Goal: Information Seeking & Learning: Check status

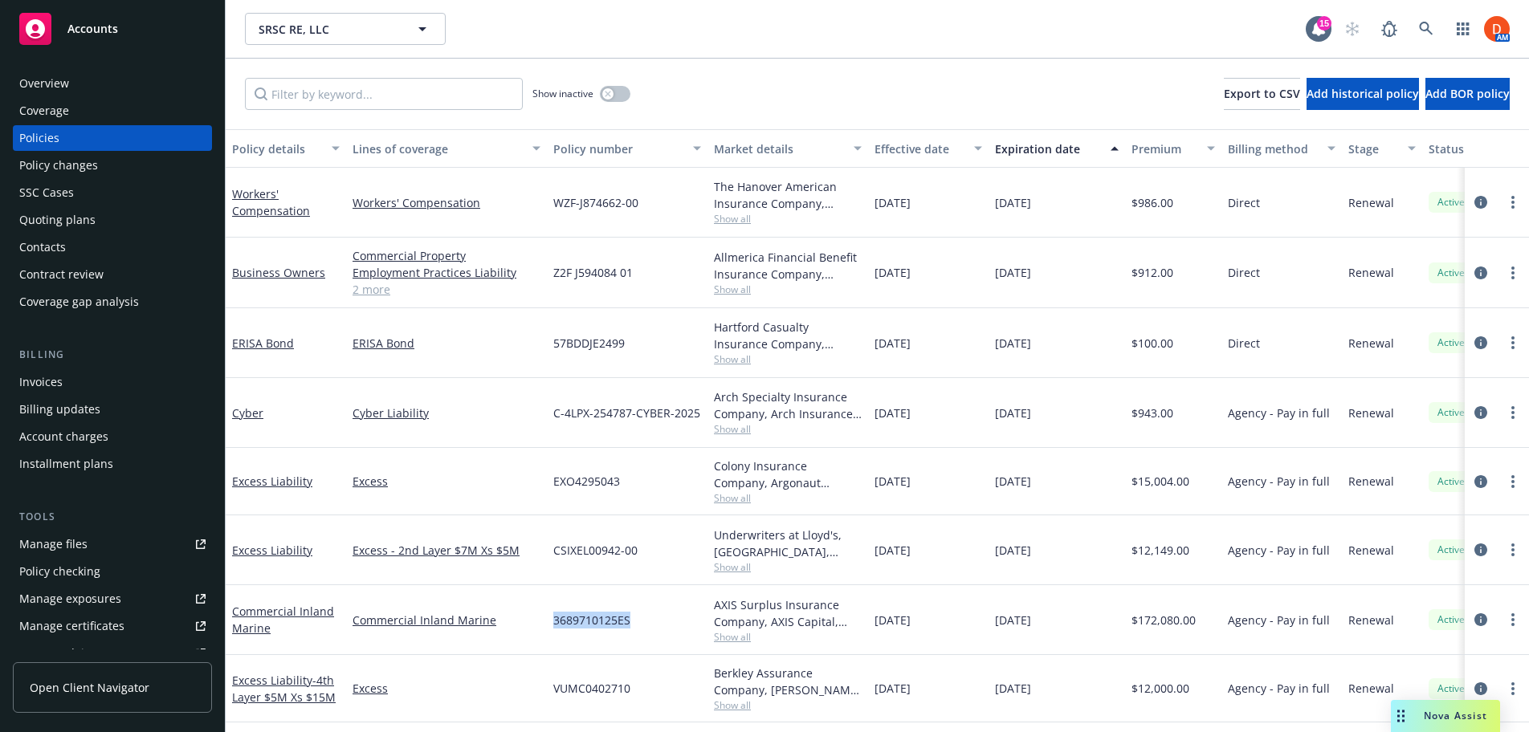
scroll to position [2, 0]
click at [733, 630] on span "Show all" at bounding box center [788, 637] width 148 height 14
click at [877, 639] on div "[DATE]" at bounding box center [928, 620] width 120 height 70
click at [110, 217] on div "Quoting plans" at bounding box center [112, 220] width 186 height 26
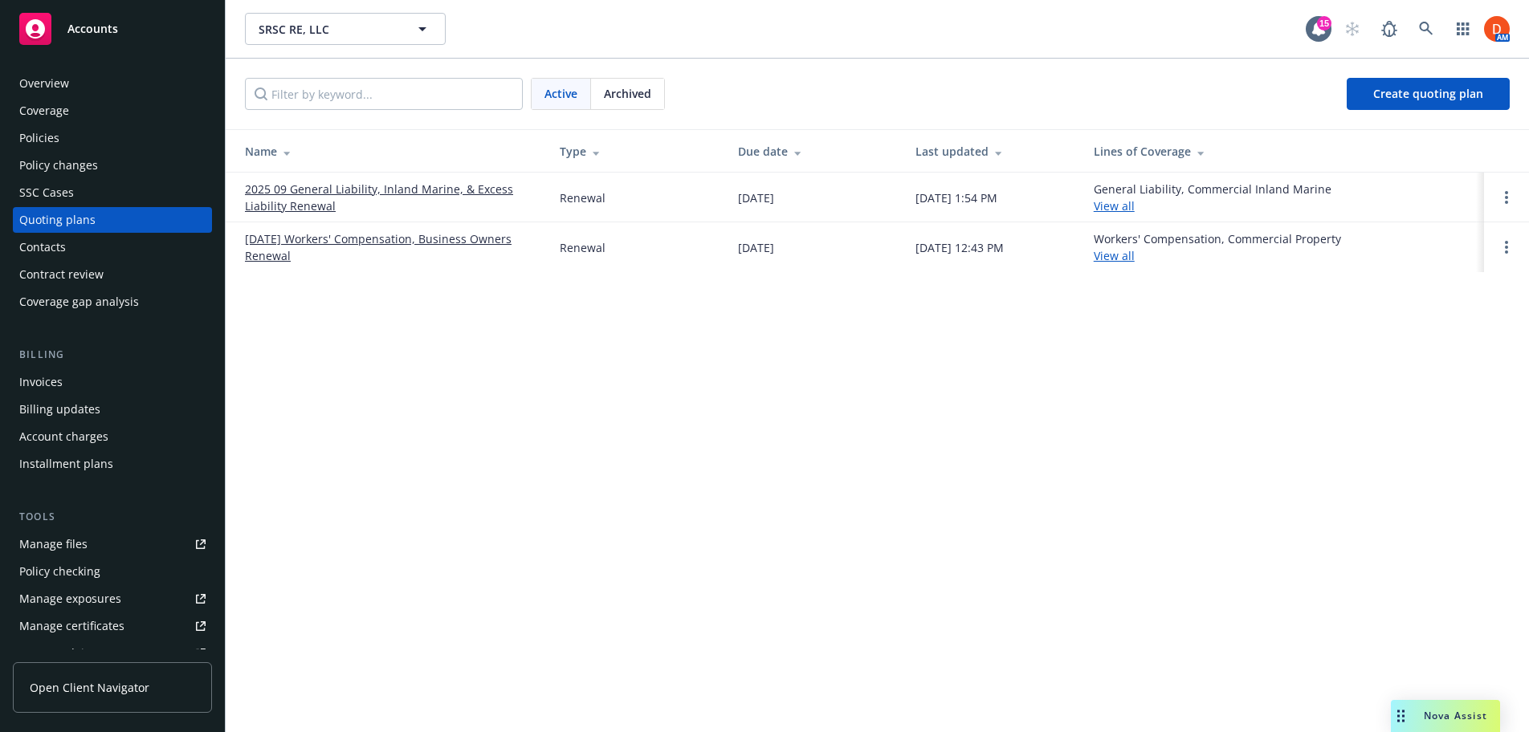
click at [89, 132] on div "Policies" at bounding box center [112, 138] width 186 height 26
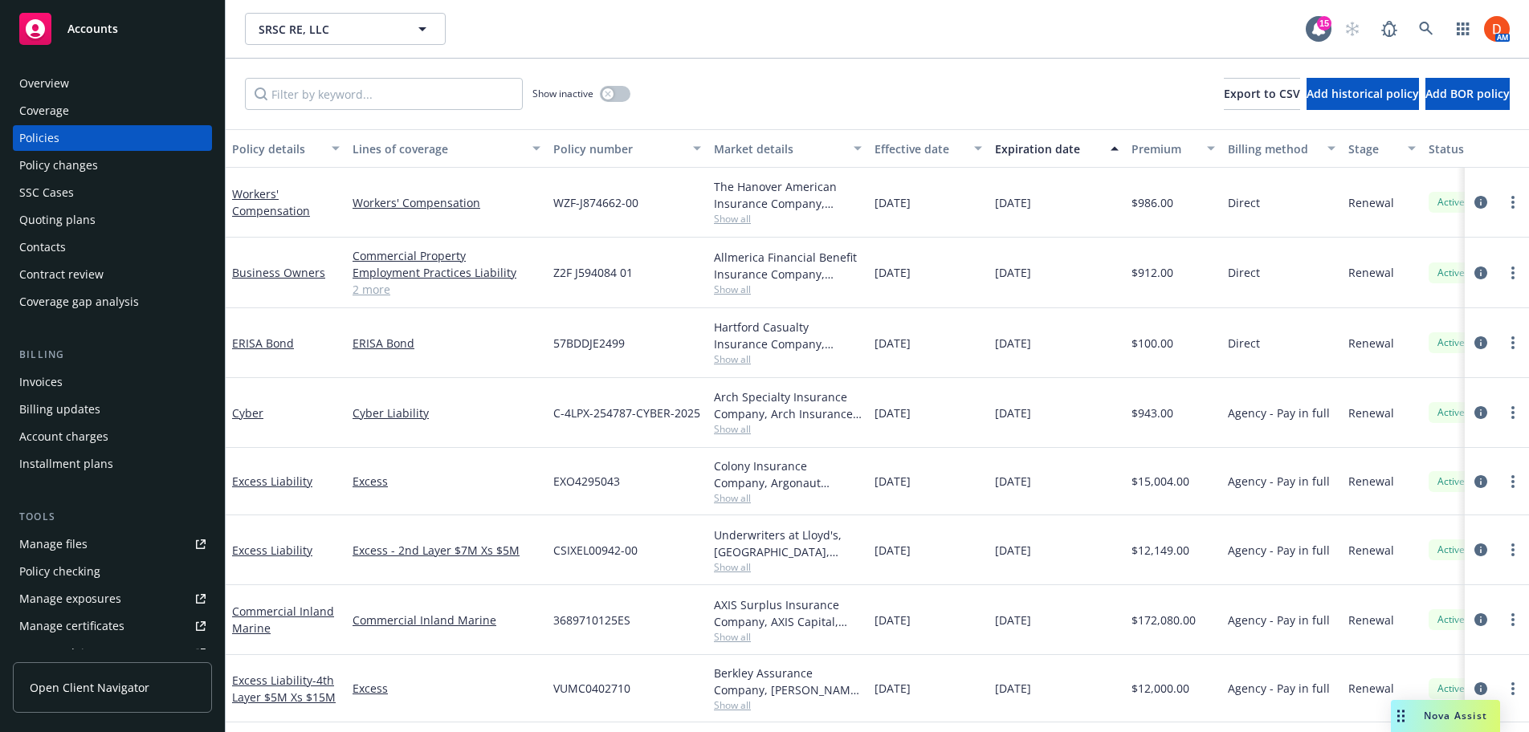
click at [735, 572] on span "Show all" at bounding box center [788, 567] width 148 height 14
drag, startPoint x: 105, startPoint y: 95, endPoint x: 99, endPoint y: 89, distance: 8.5
click at [104, 93] on div "Overview" at bounding box center [112, 84] width 186 height 26
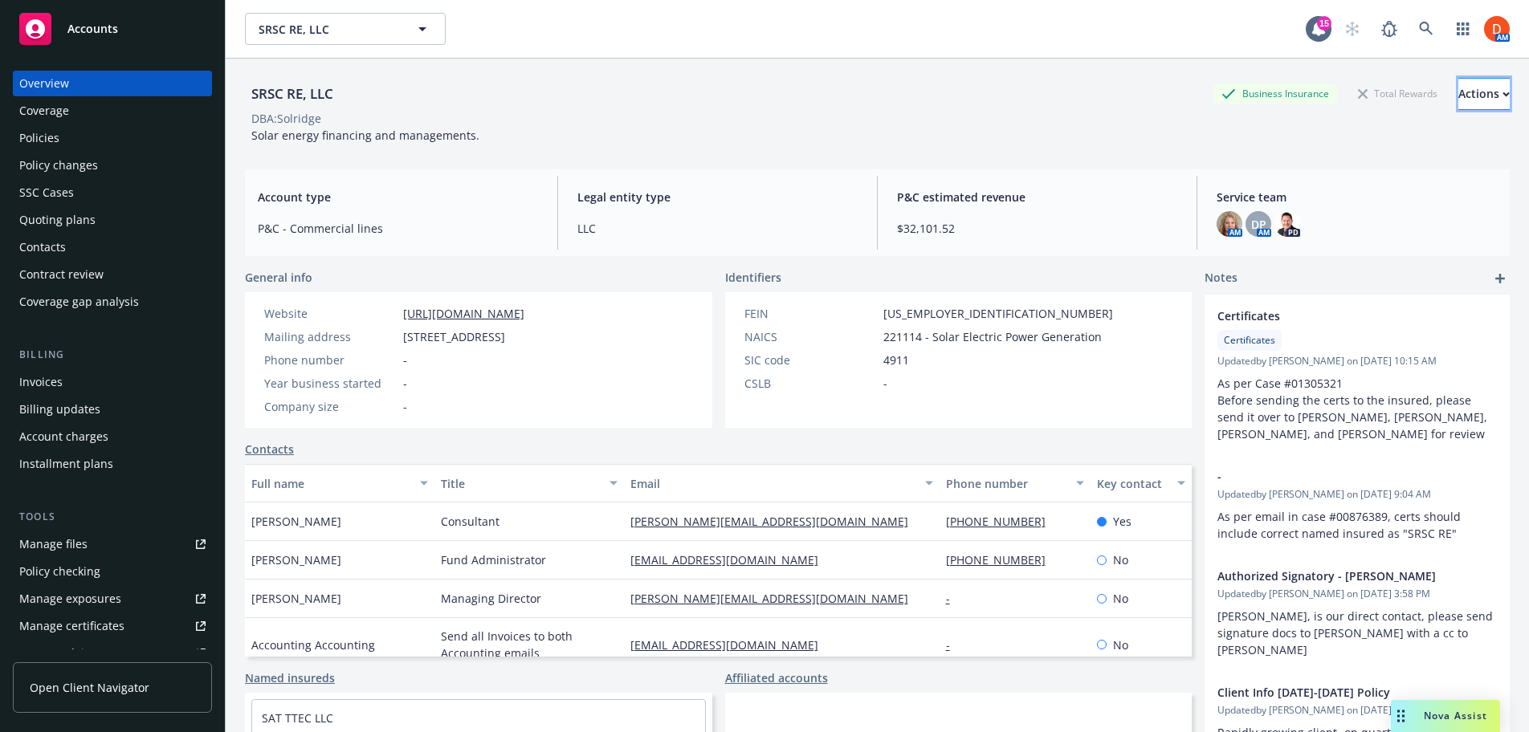
click at [1468, 100] on div "Actions" at bounding box center [1483, 94] width 51 height 31
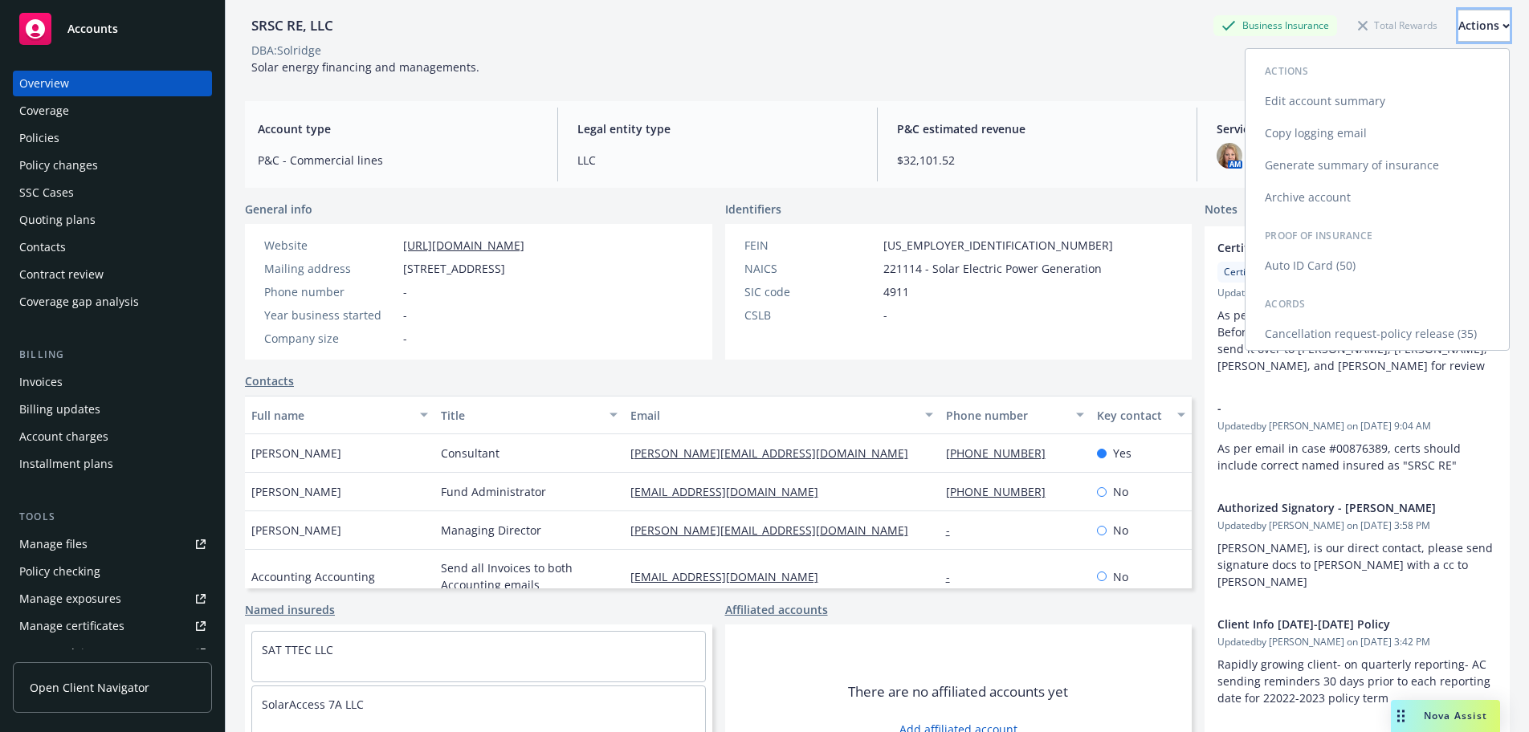
scroll to position [32, 0]
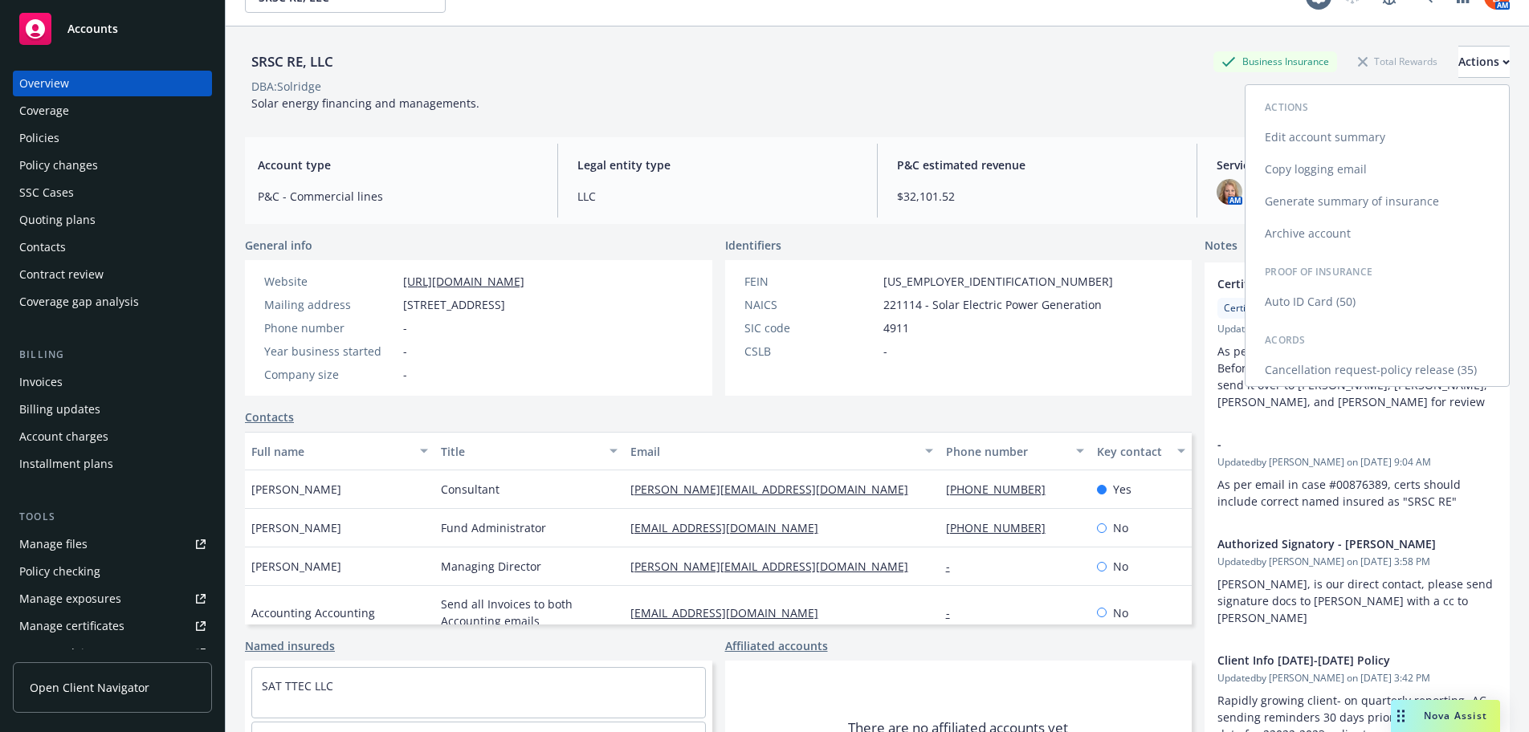
click at [1321, 166] on link "Copy logging email" at bounding box center [1376, 169] width 263 height 32
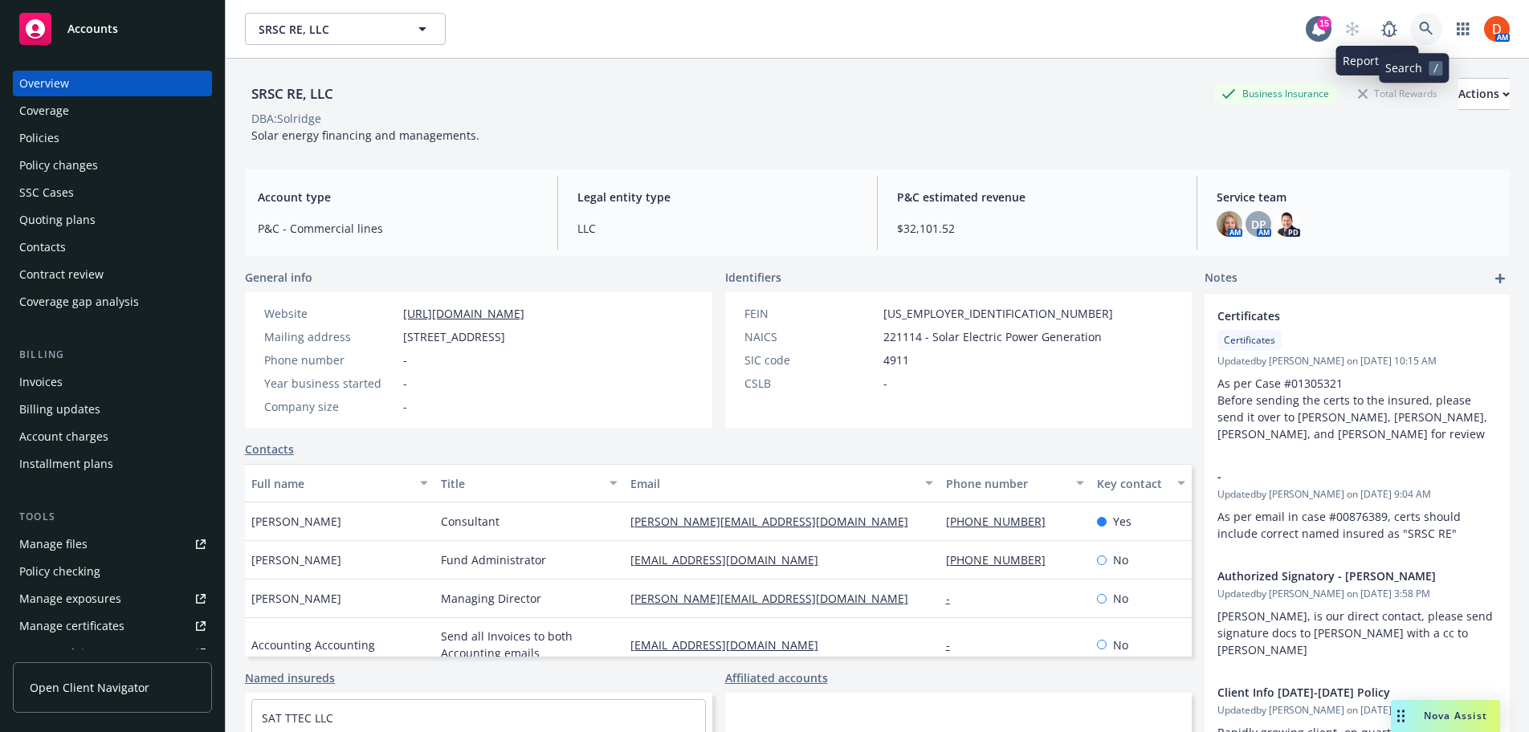
click at [1419, 27] on icon at bounding box center [1426, 29] width 14 height 14
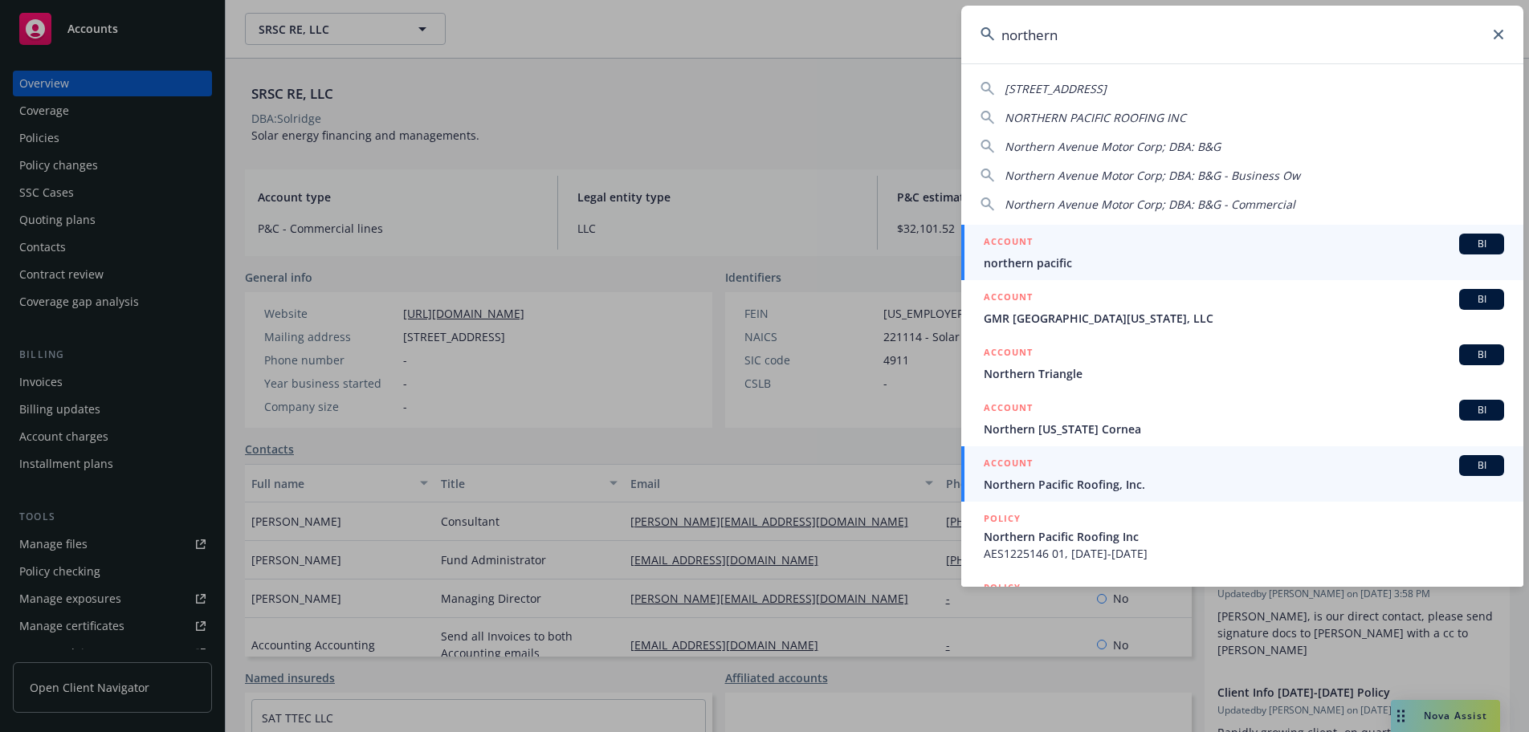
type input "northern"
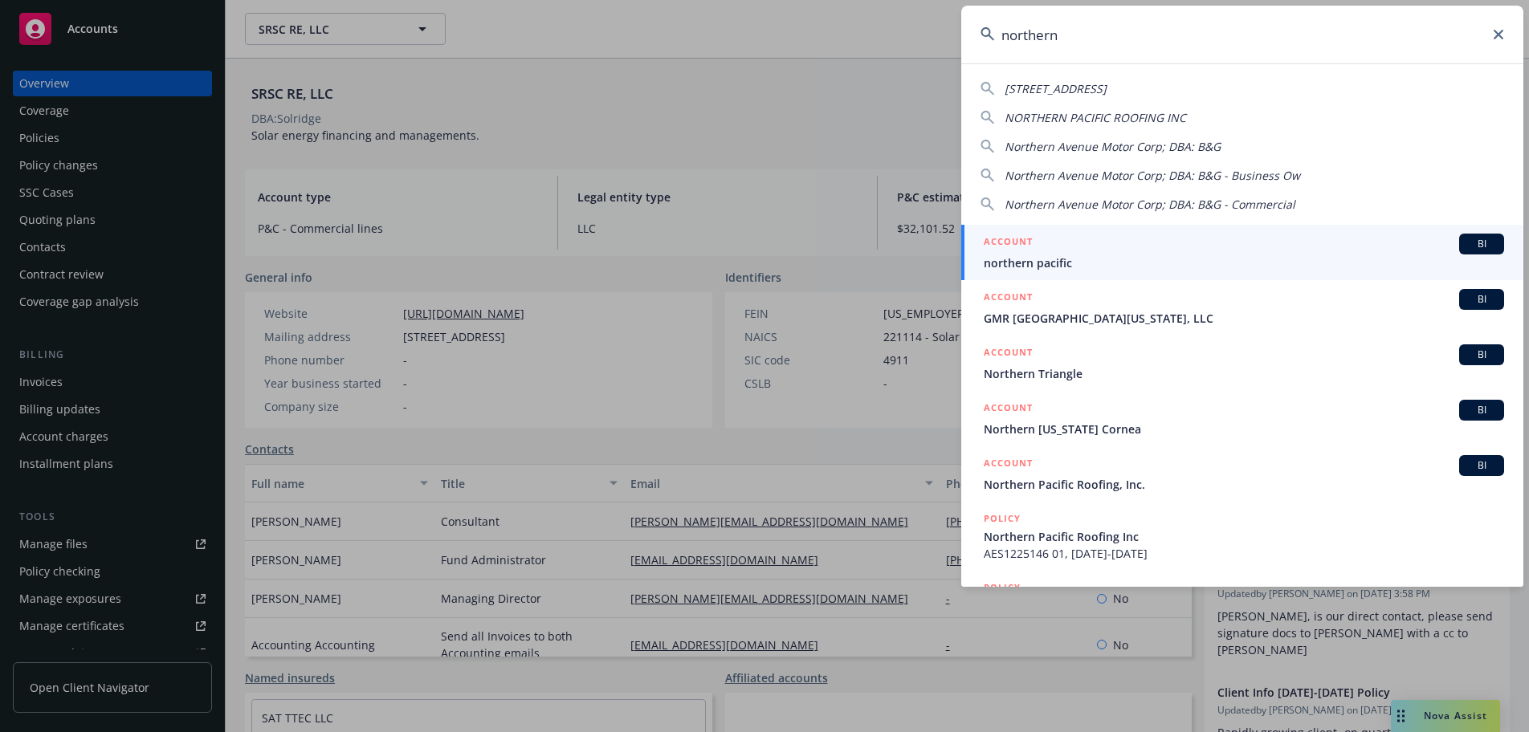
click at [1218, 482] on span "Northern Pacific Roofing, Inc." at bounding box center [1243, 484] width 520 height 17
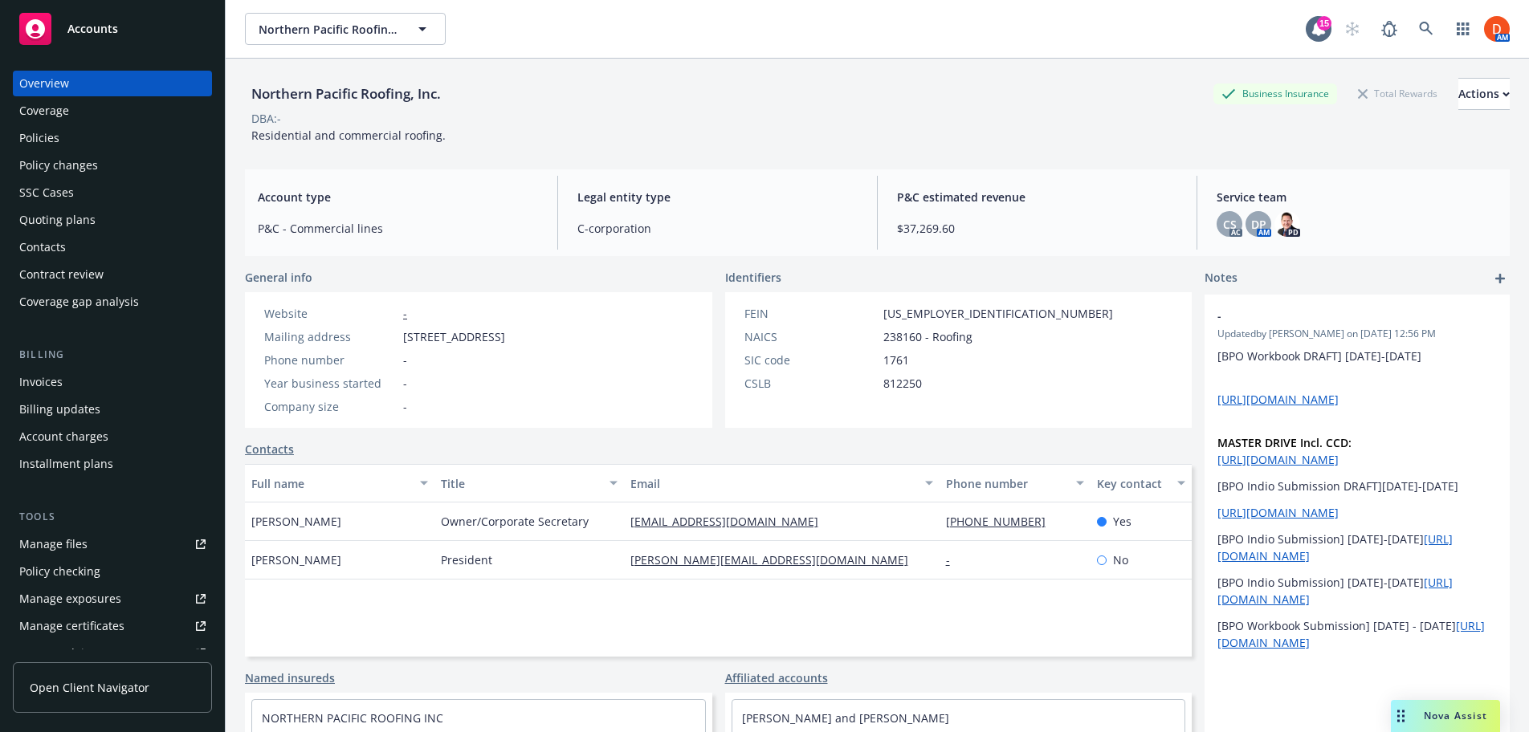
click at [70, 232] on div "Quoting plans" at bounding box center [57, 220] width 76 height 26
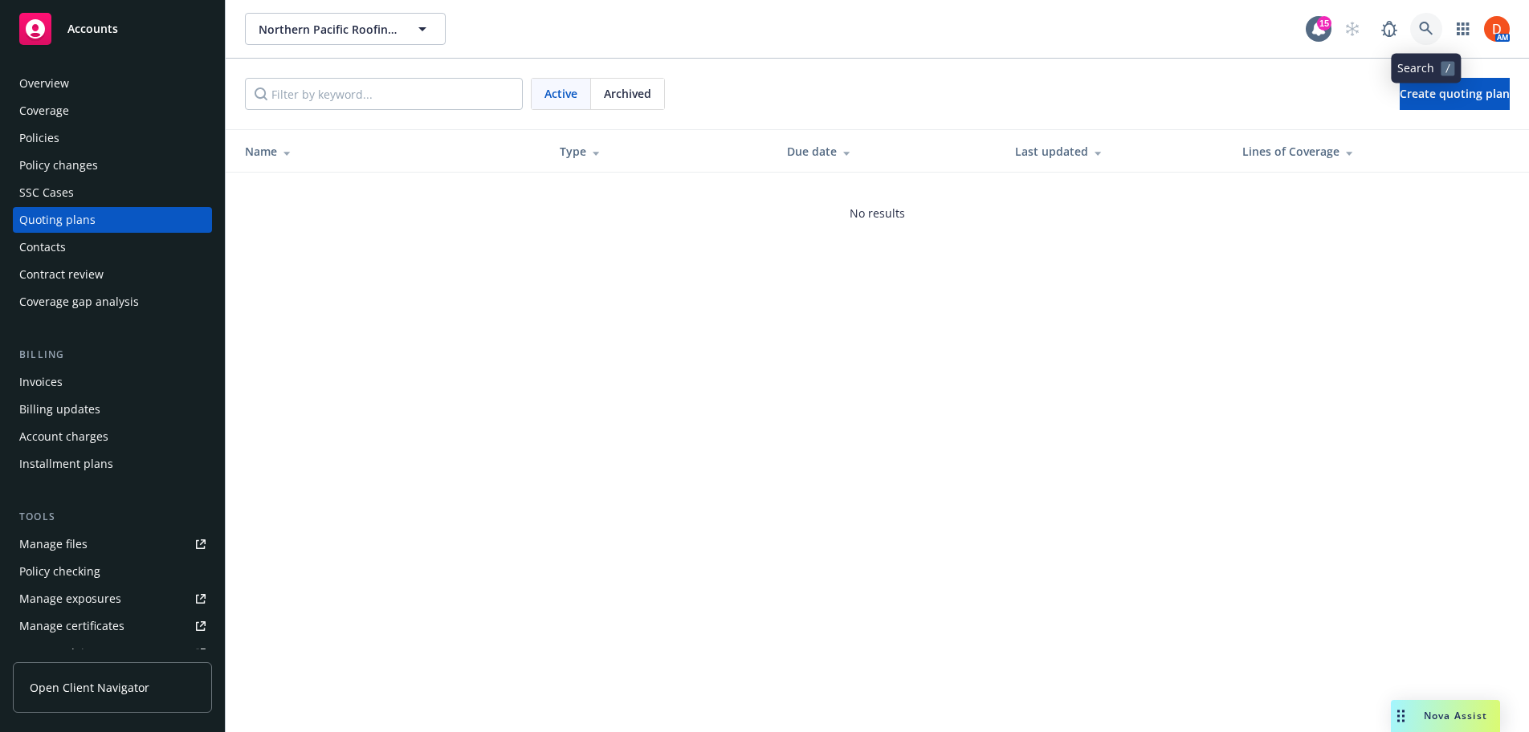
click at [1435, 17] on link at bounding box center [1426, 29] width 32 height 32
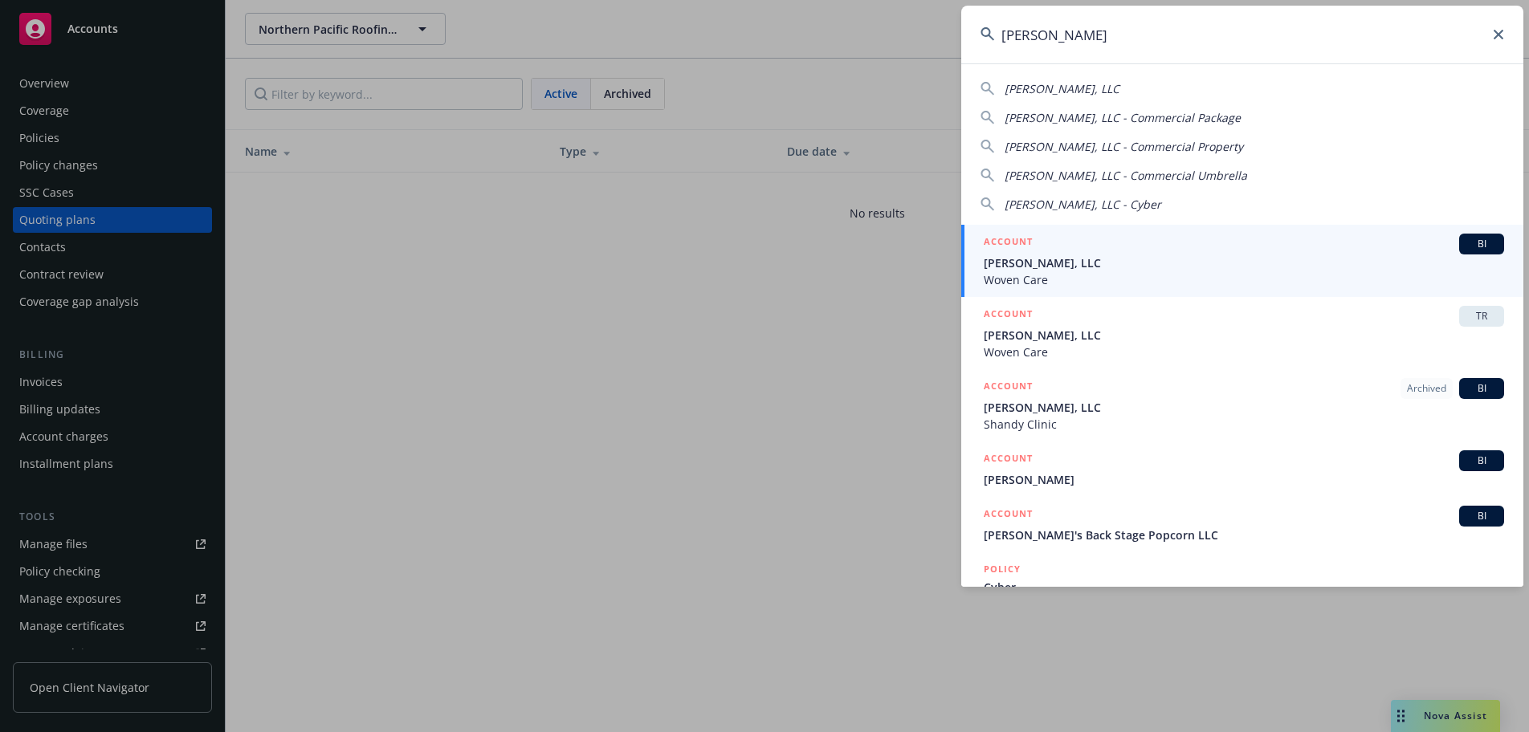
type input "[PERSON_NAME]"
click at [1175, 271] on span "Woven Care" at bounding box center [1243, 279] width 520 height 17
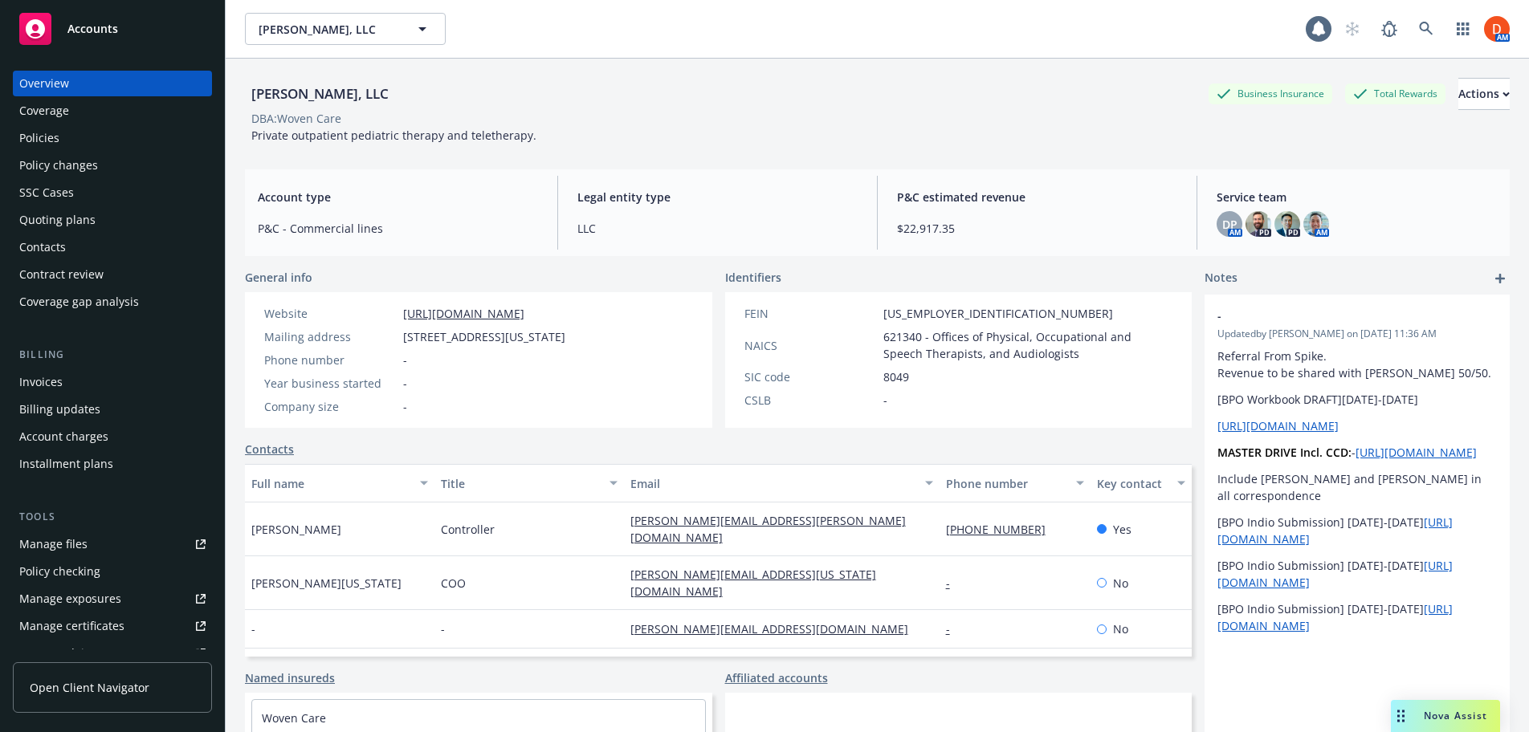
click at [75, 380] on div "Invoices" at bounding box center [112, 382] width 186 height 26
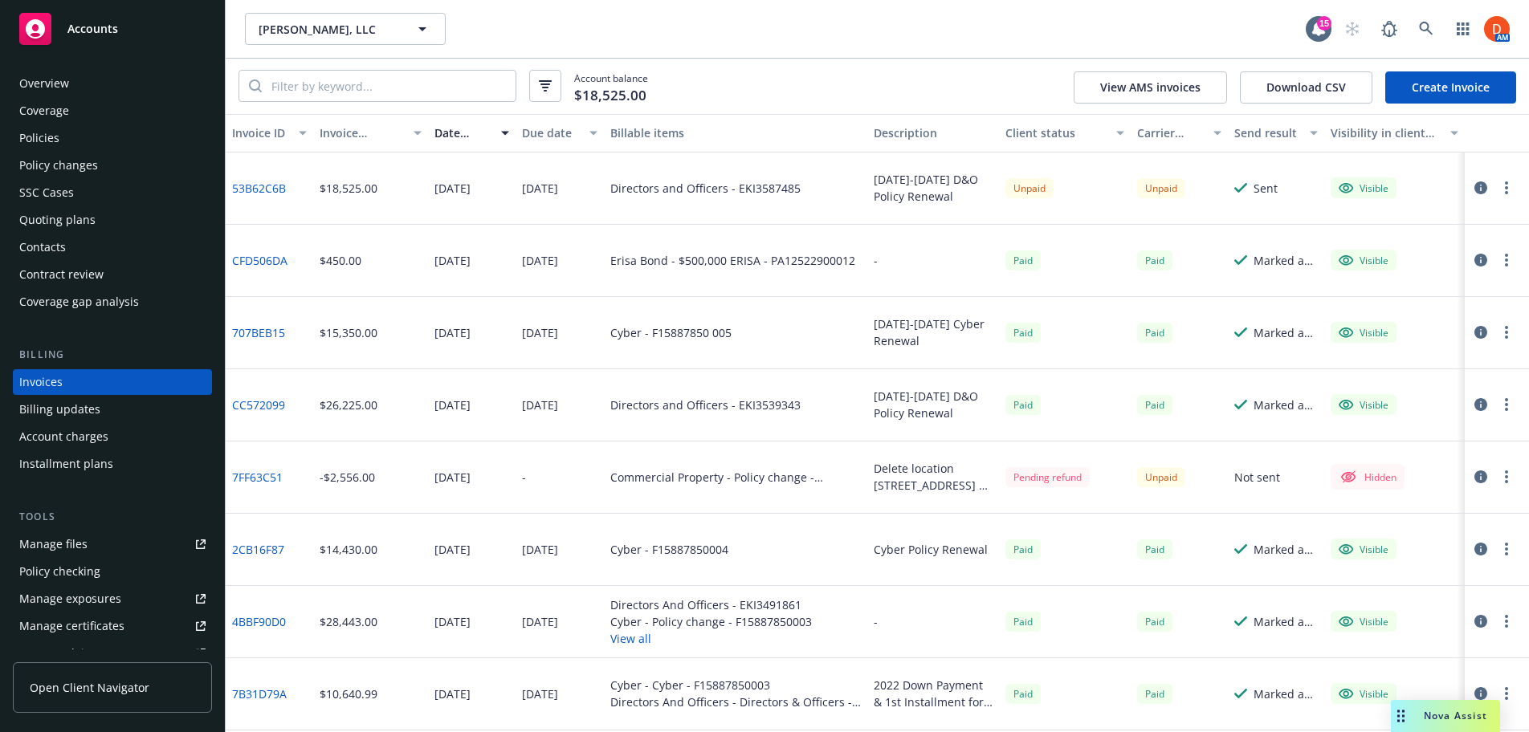
click at [1474, 182] on icon "button" at bounding box center [1480, 187] width 13 height 13
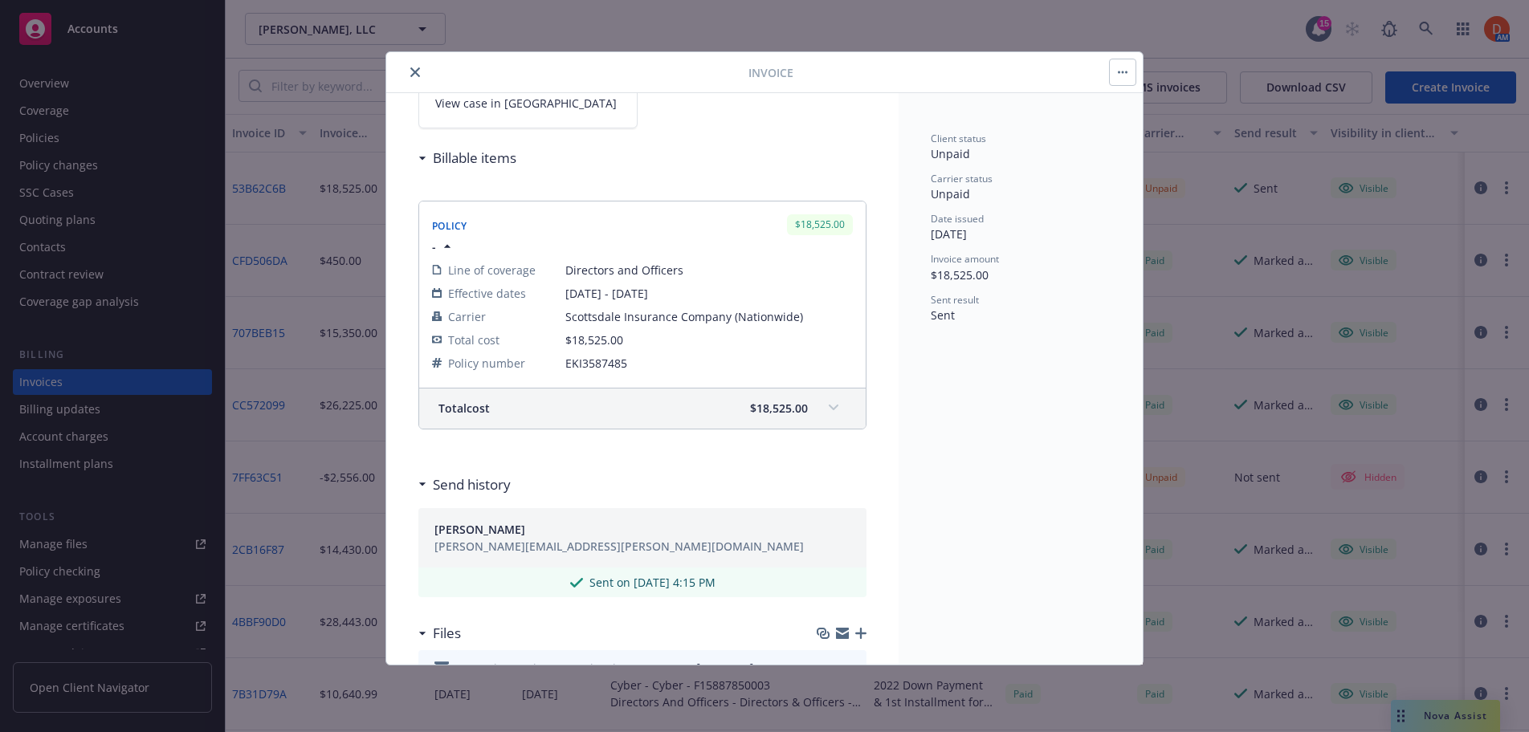
scroll to position [228, 0]
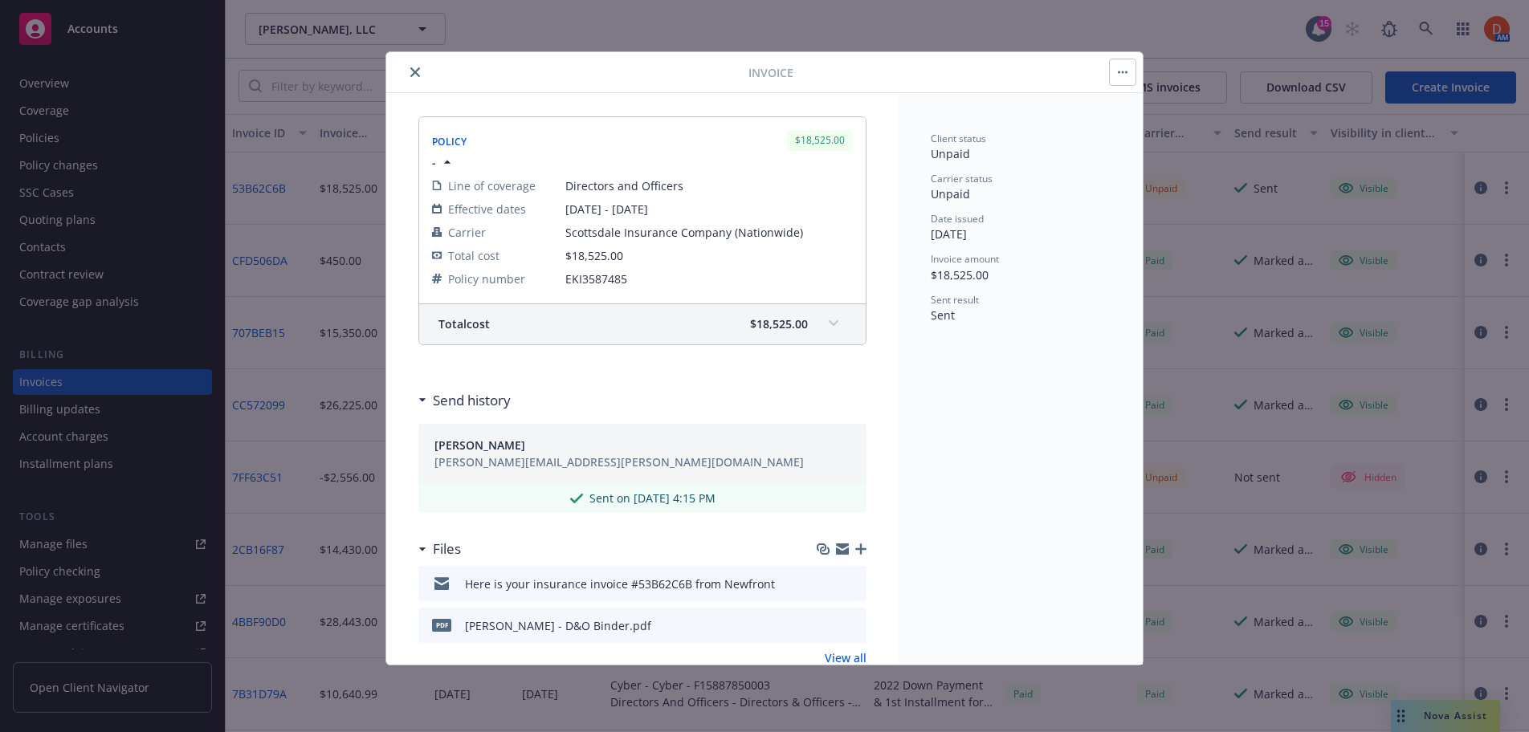
click at [844, 584] on icon "preview file" at bounding box center [851, 582] width 14 height 11
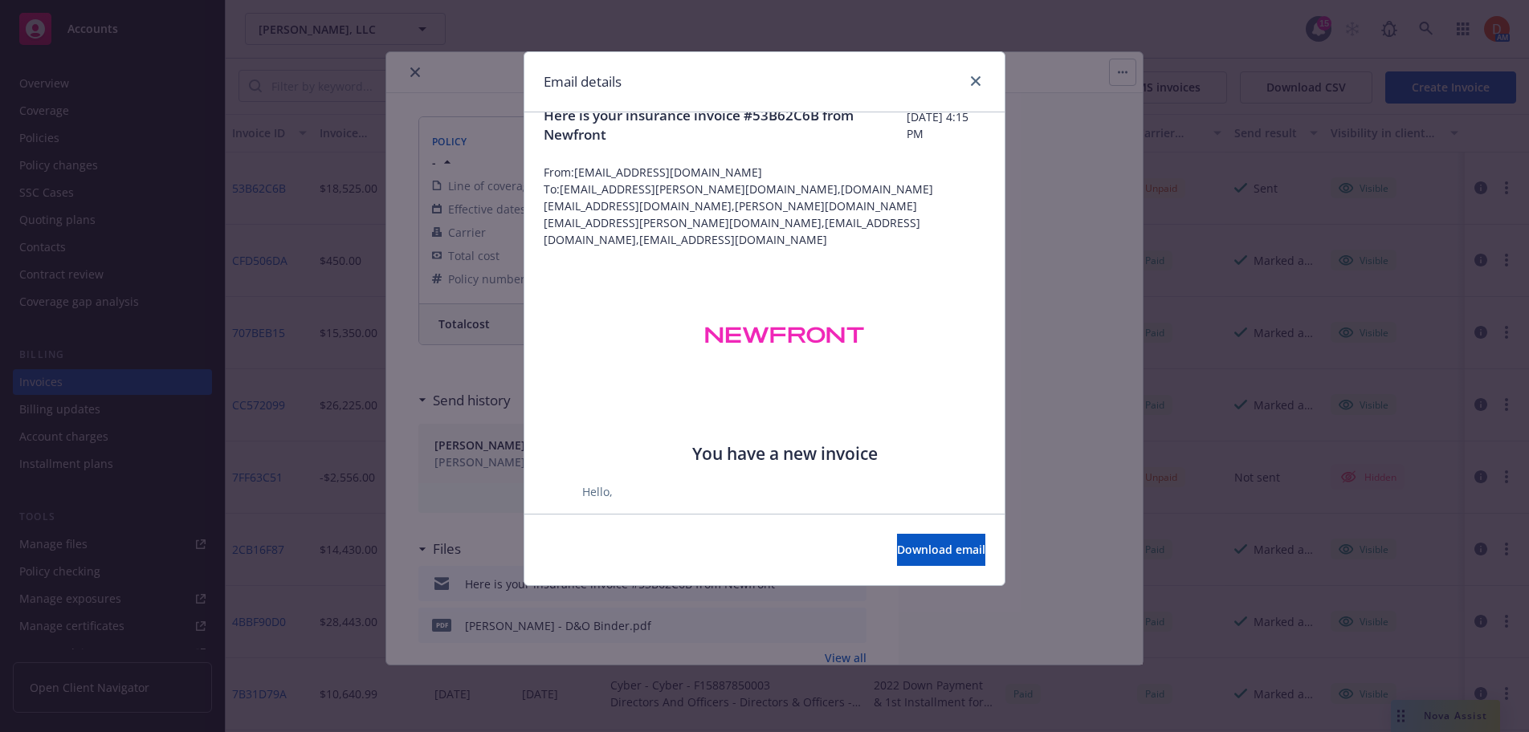
scroll to position [0, 0]
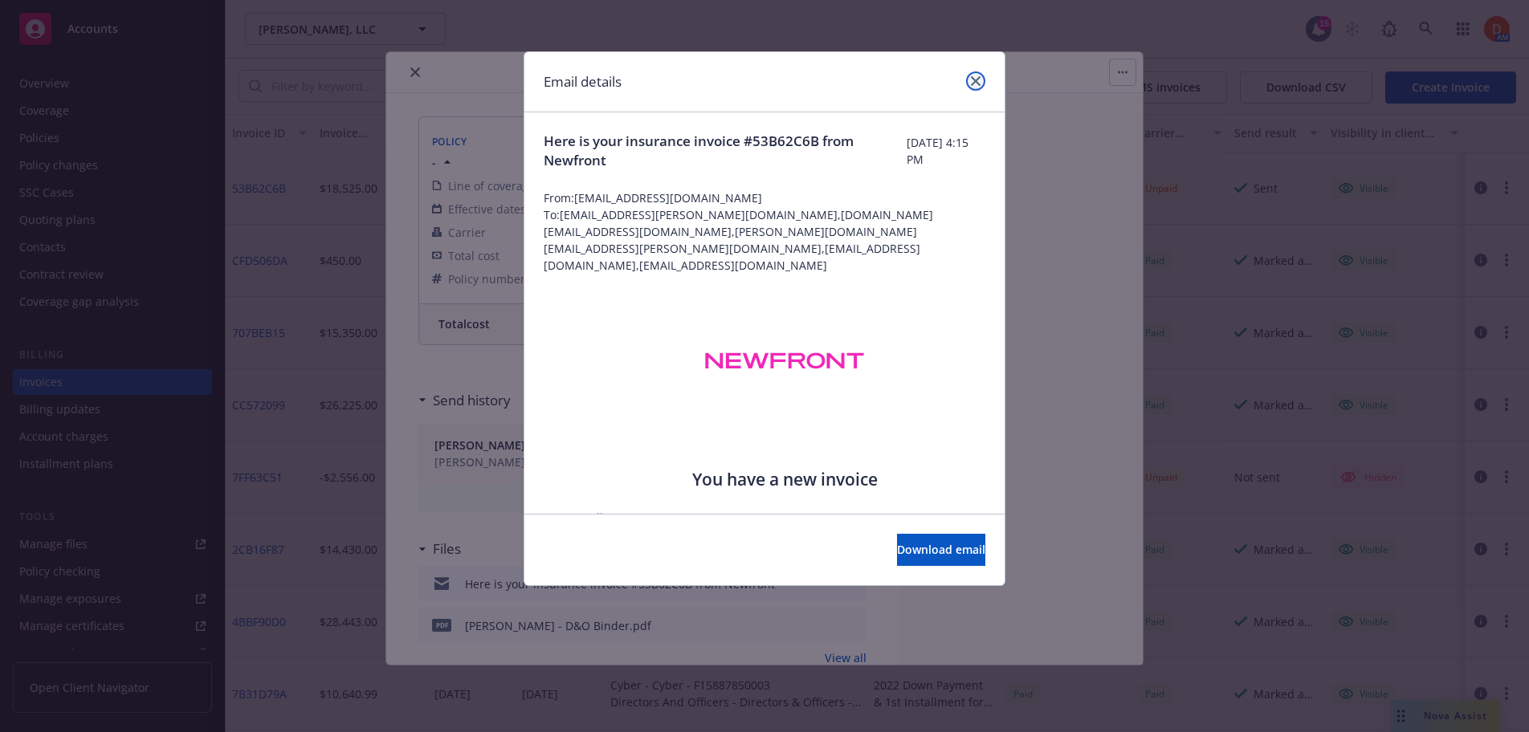
click at [984, 79] on link "close" at bounding box center [975, 80] width 19 height 19
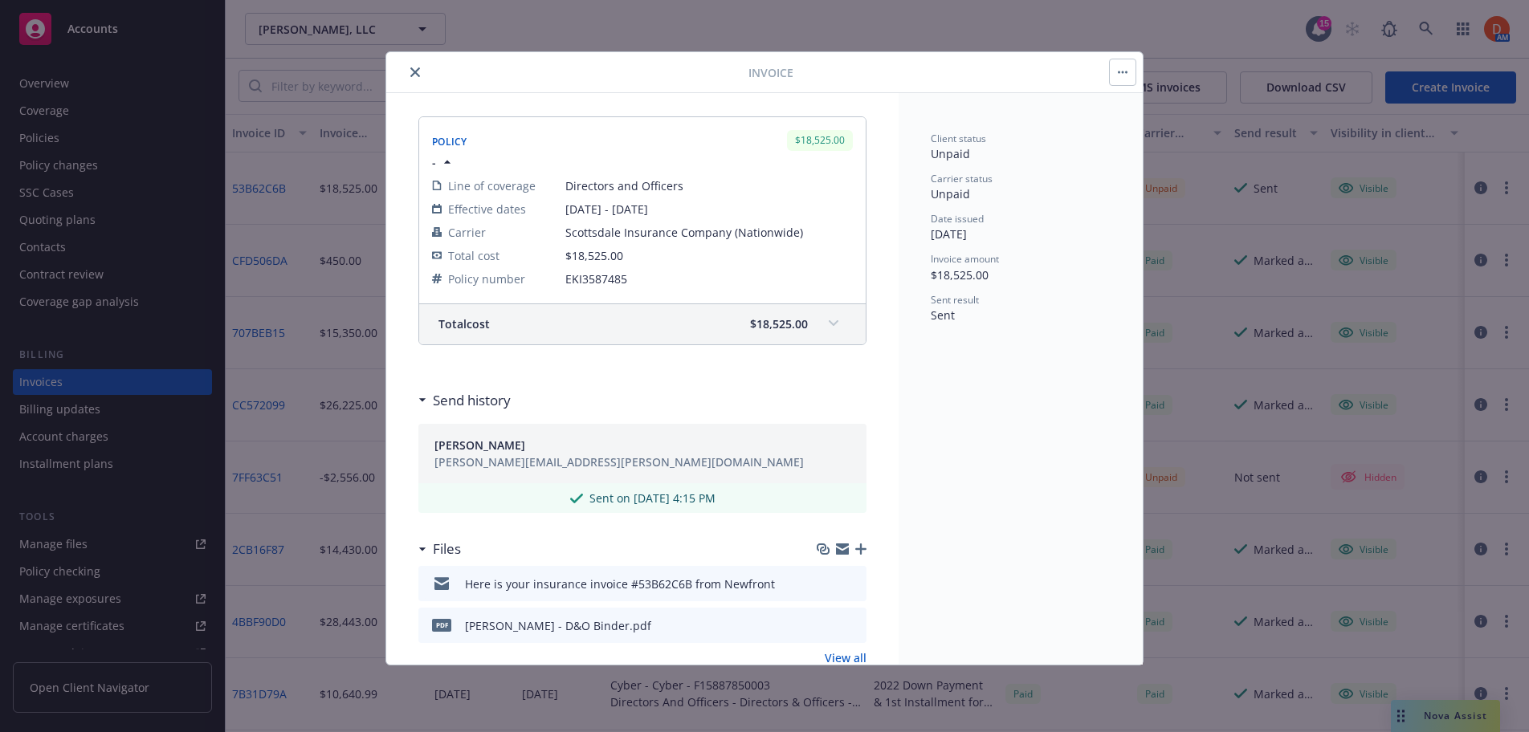
click at [415, 75] on icon "close" at bounding box center [415, 72] width 10 height 10
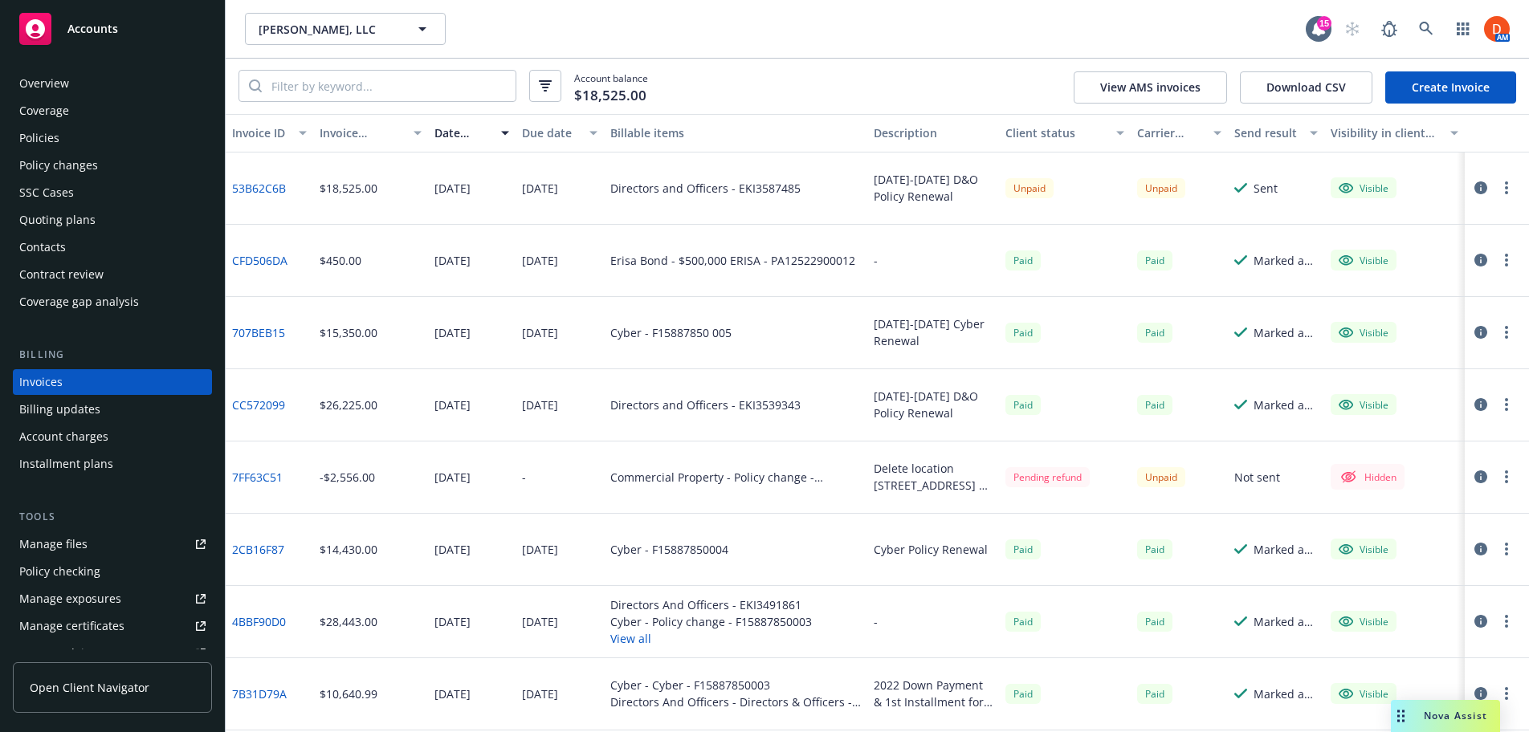
click at [128, 85] on div "Overview" at bounding box center [112, 84] width 186 height 26
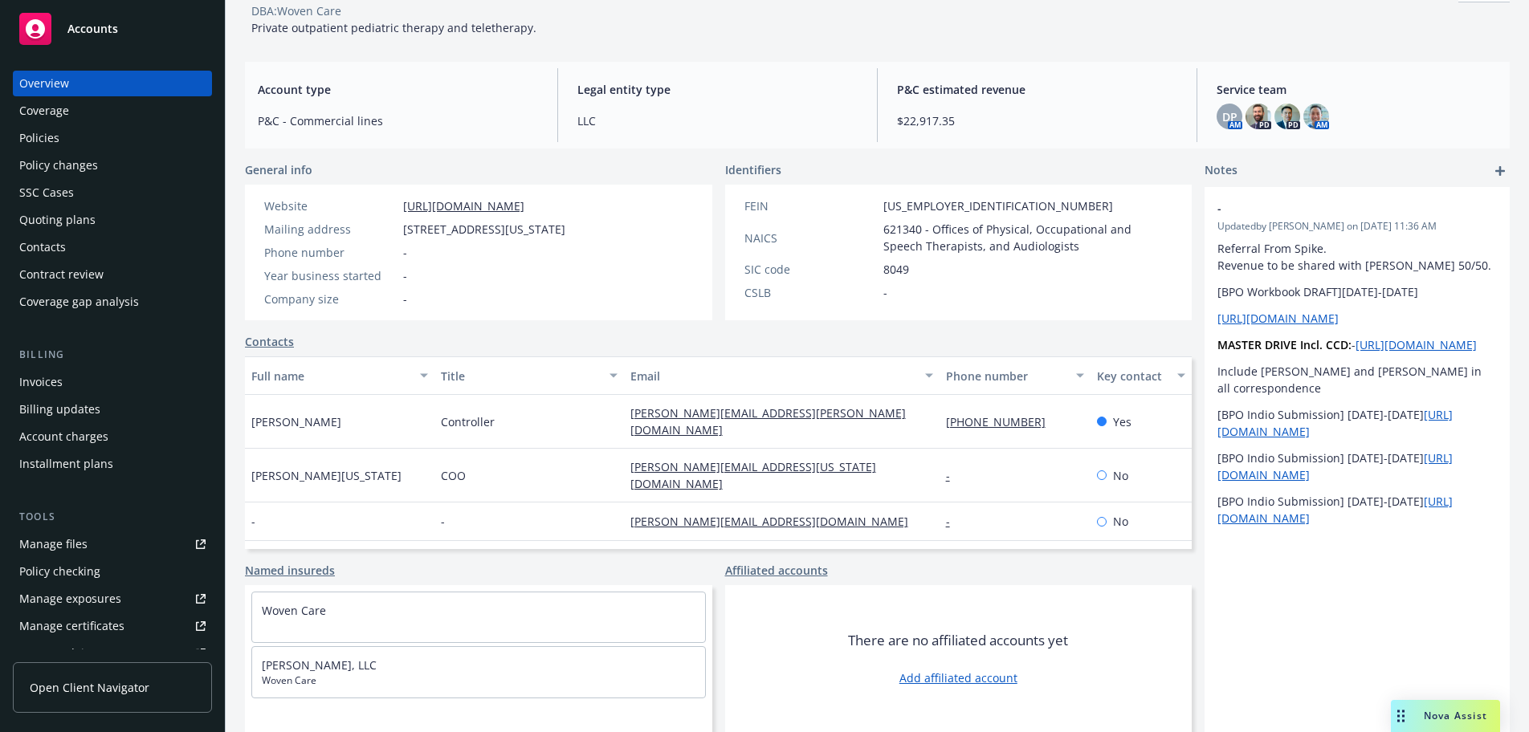
scroll to position [124, 0]
click at [79, 143] on div "Policies" at bounding box center [112, 138] width 186 height 26
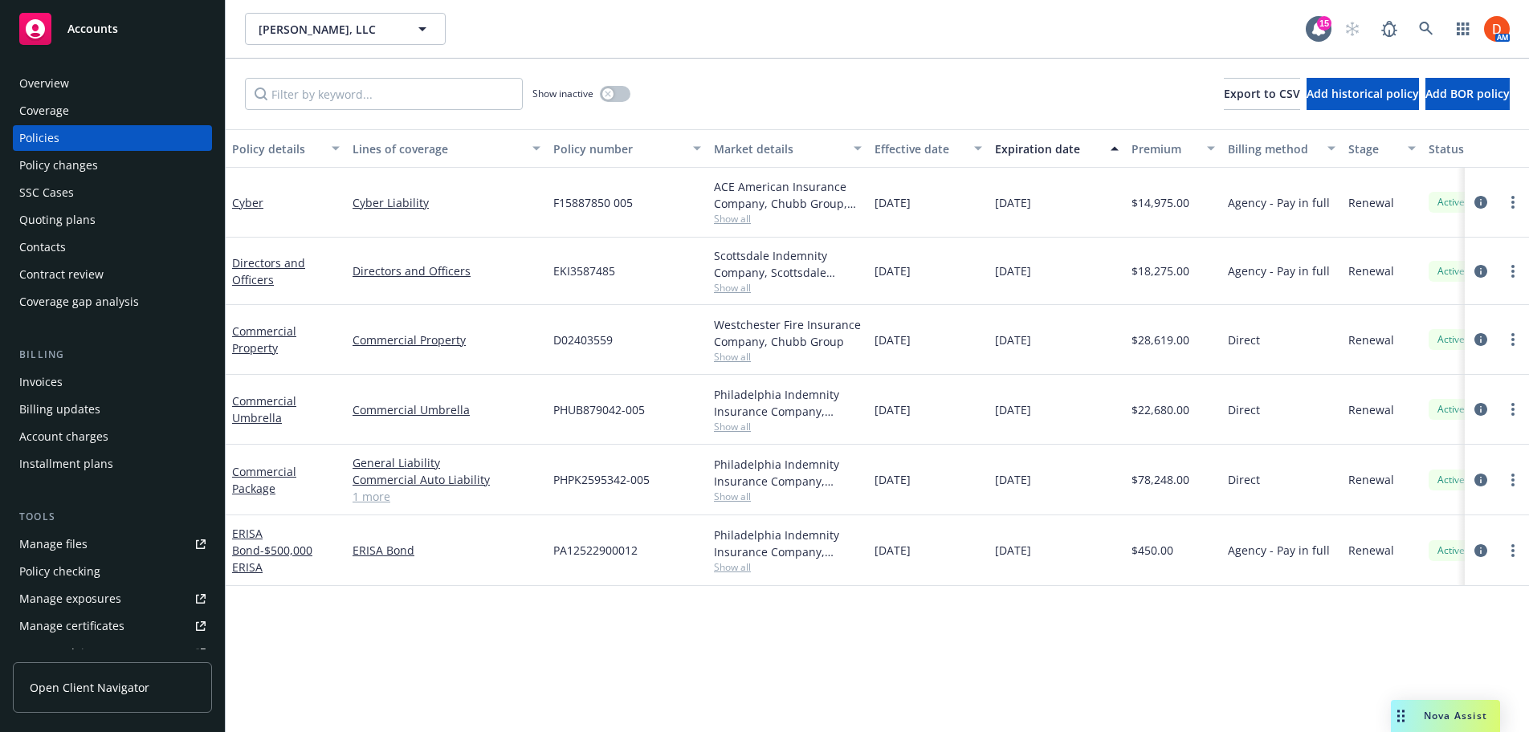
click at [153, 88] on div "Overview" at bounding box center [112, 84] width 186 height 26
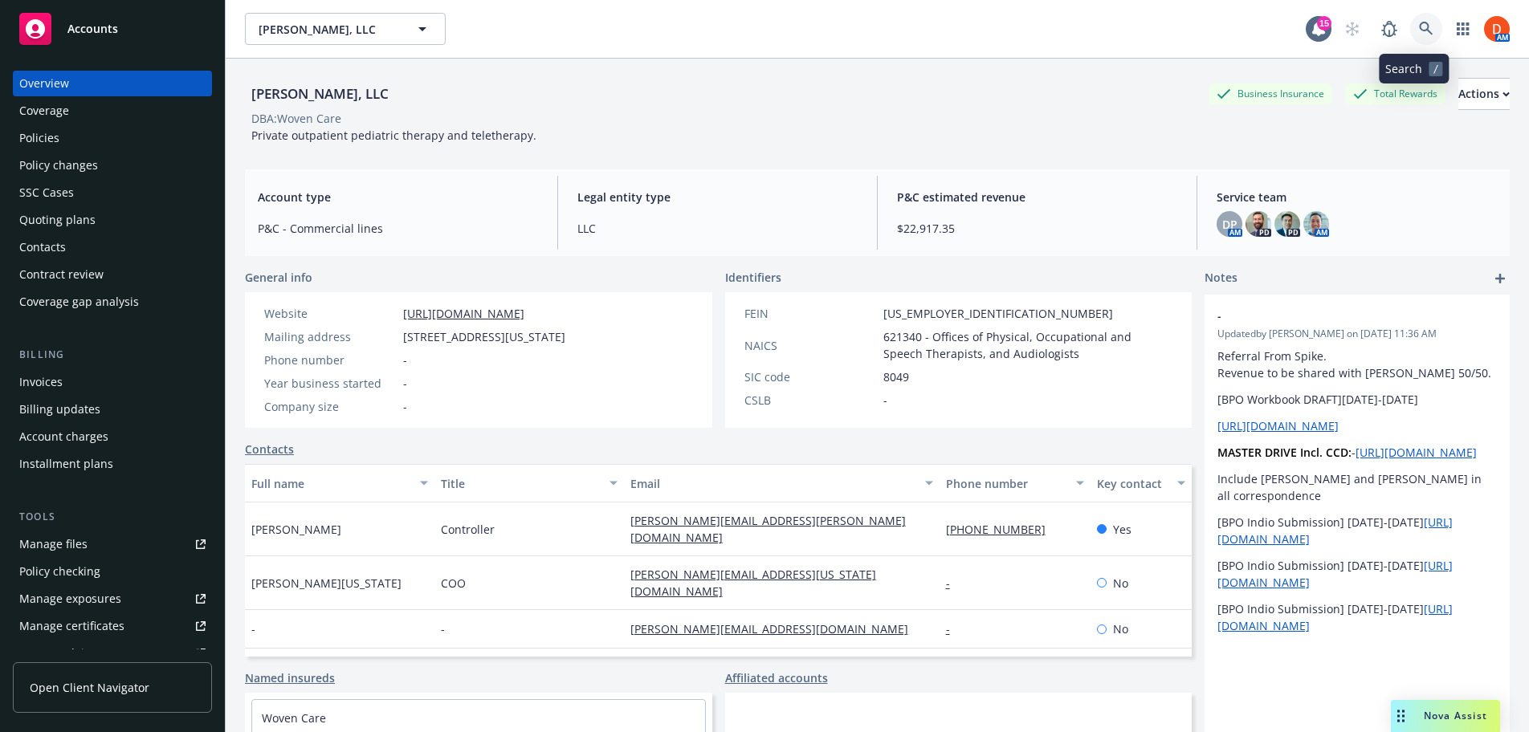
click at [1425, 23] on link at bounding box center [1426, 29] width 32 height 32
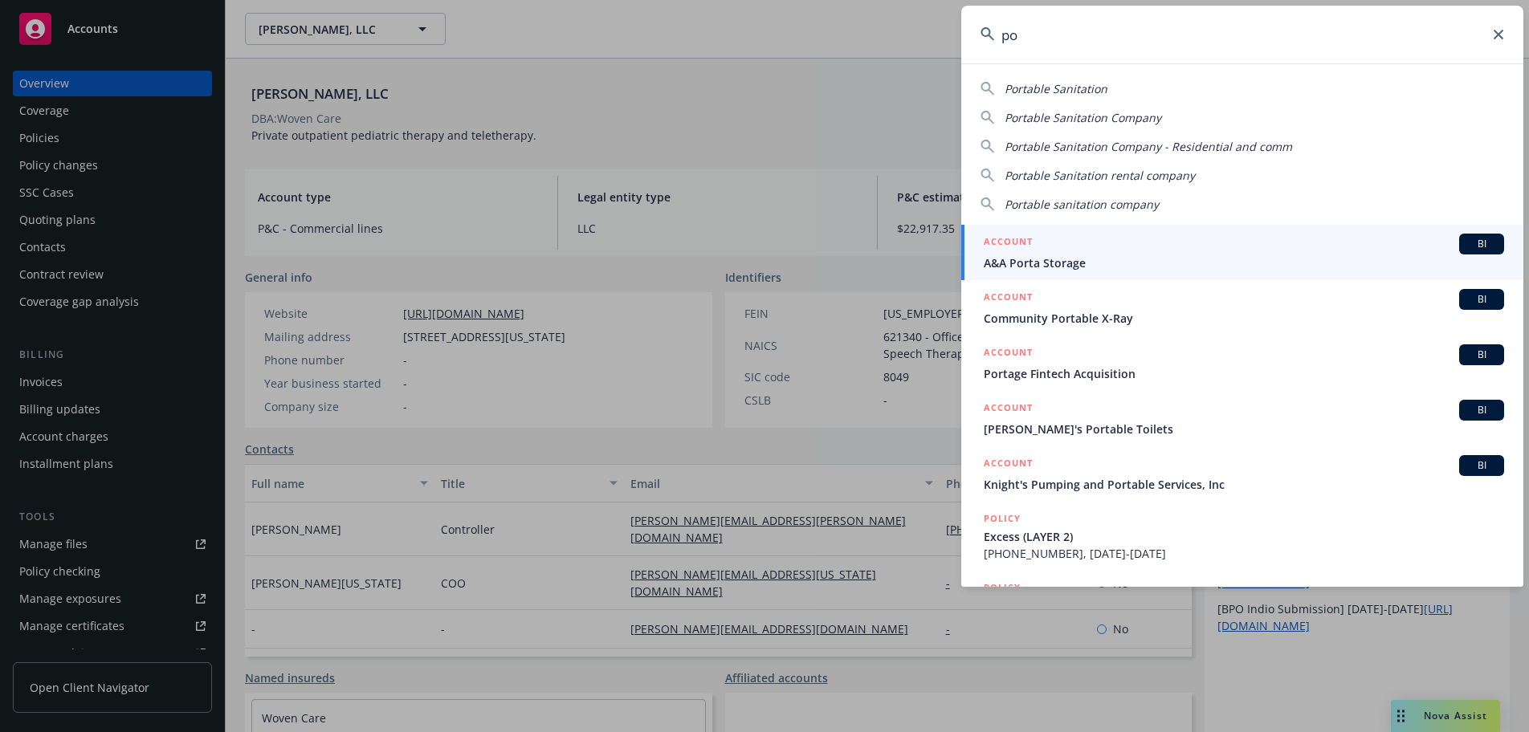
type input "p"
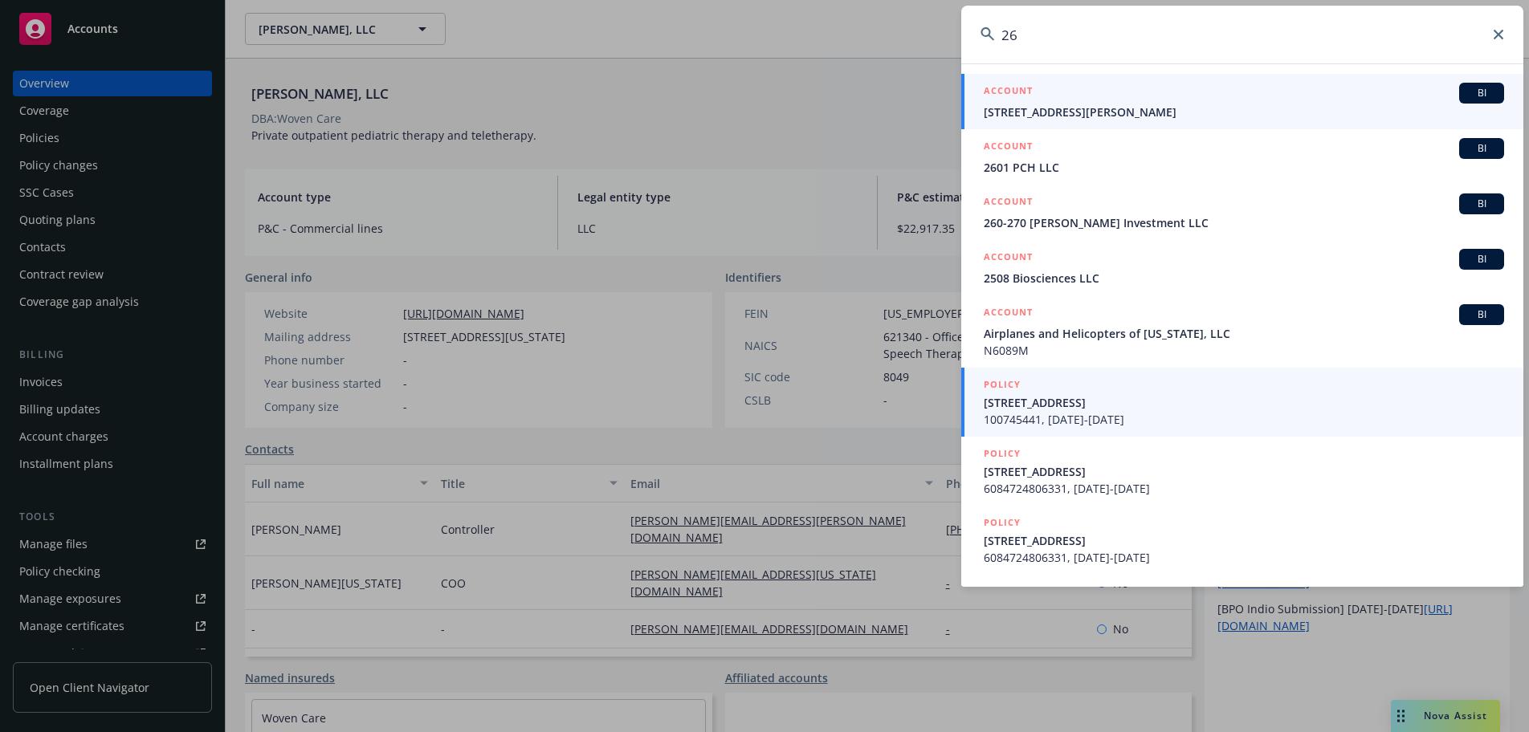
type input "2"
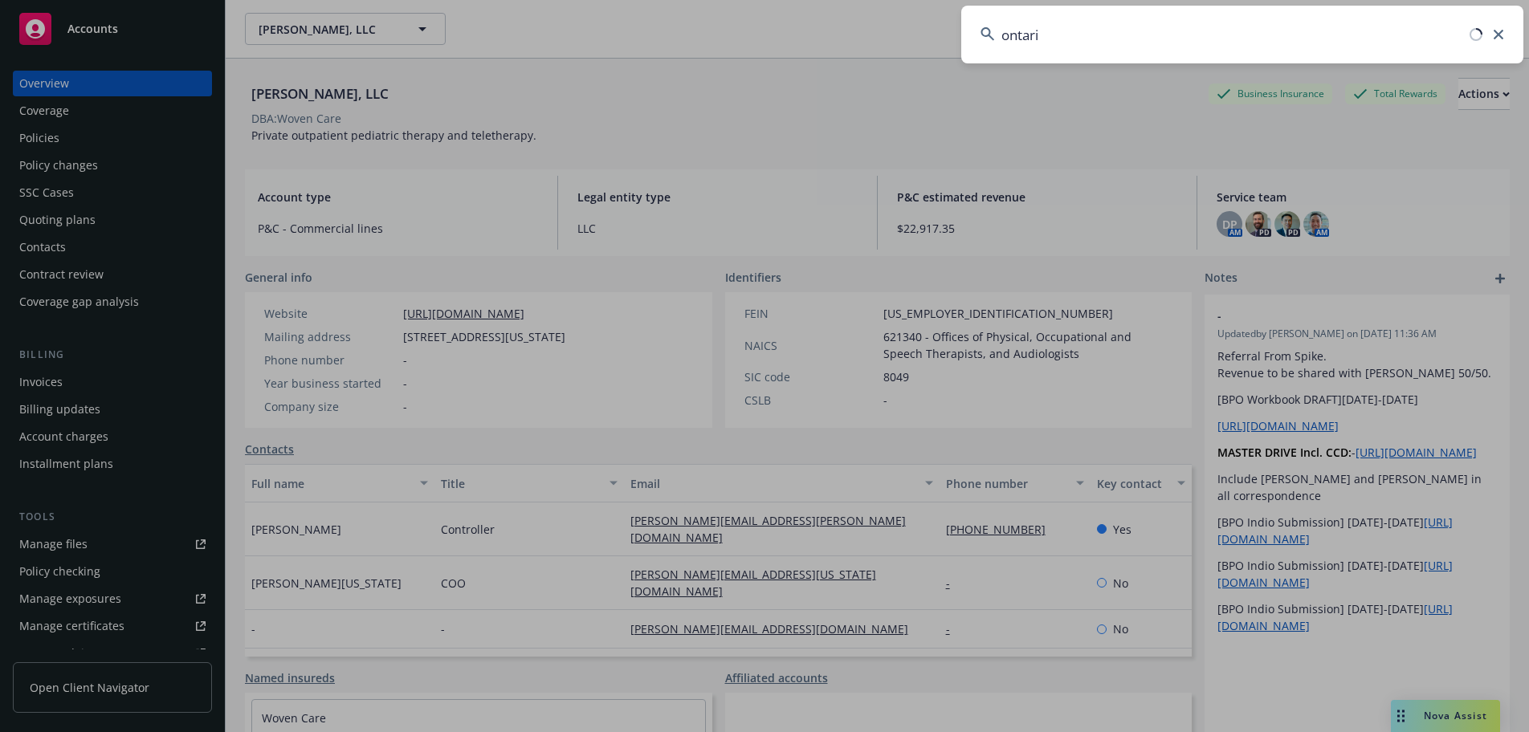
type input "[GEOGRAPHIC_DATA]"
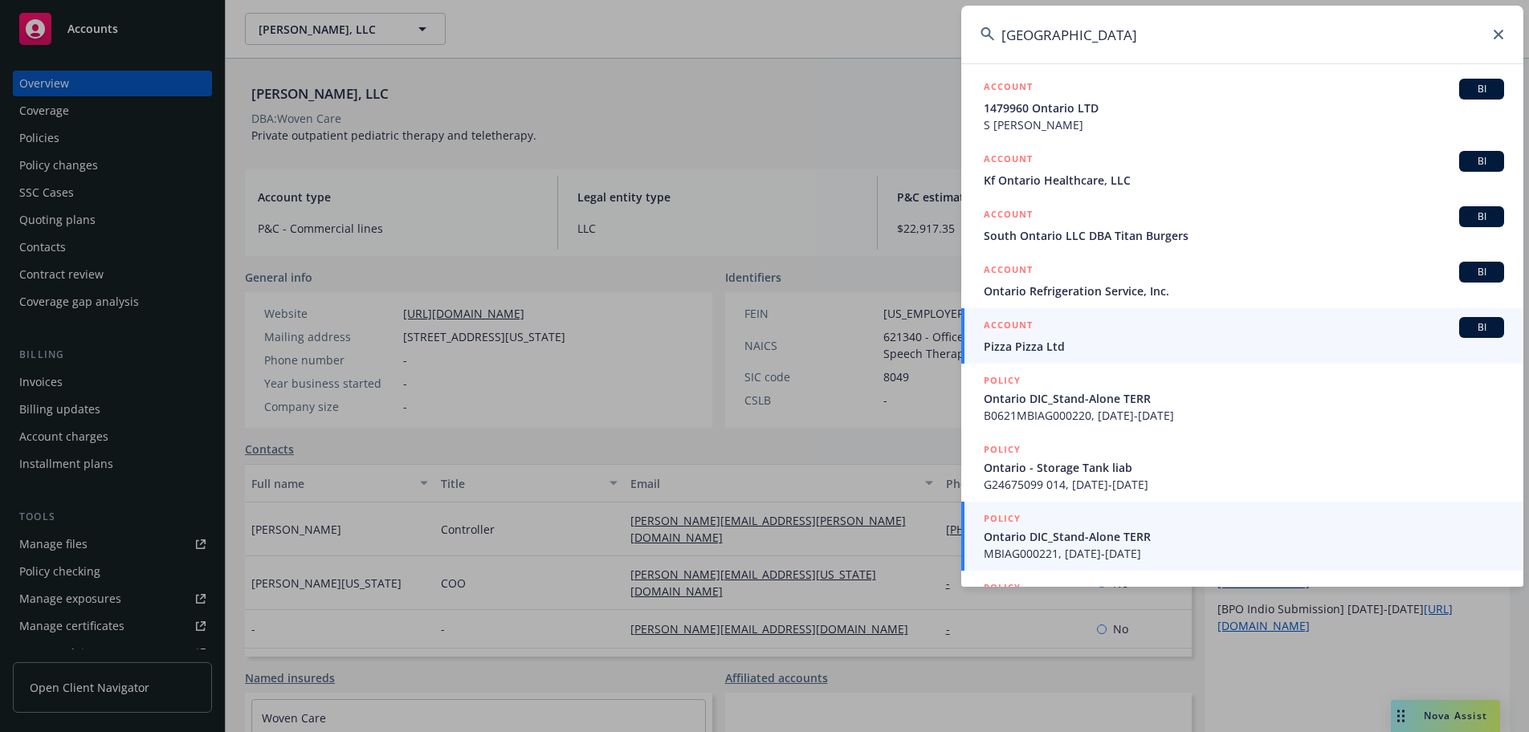
scroll to position [258, 0]
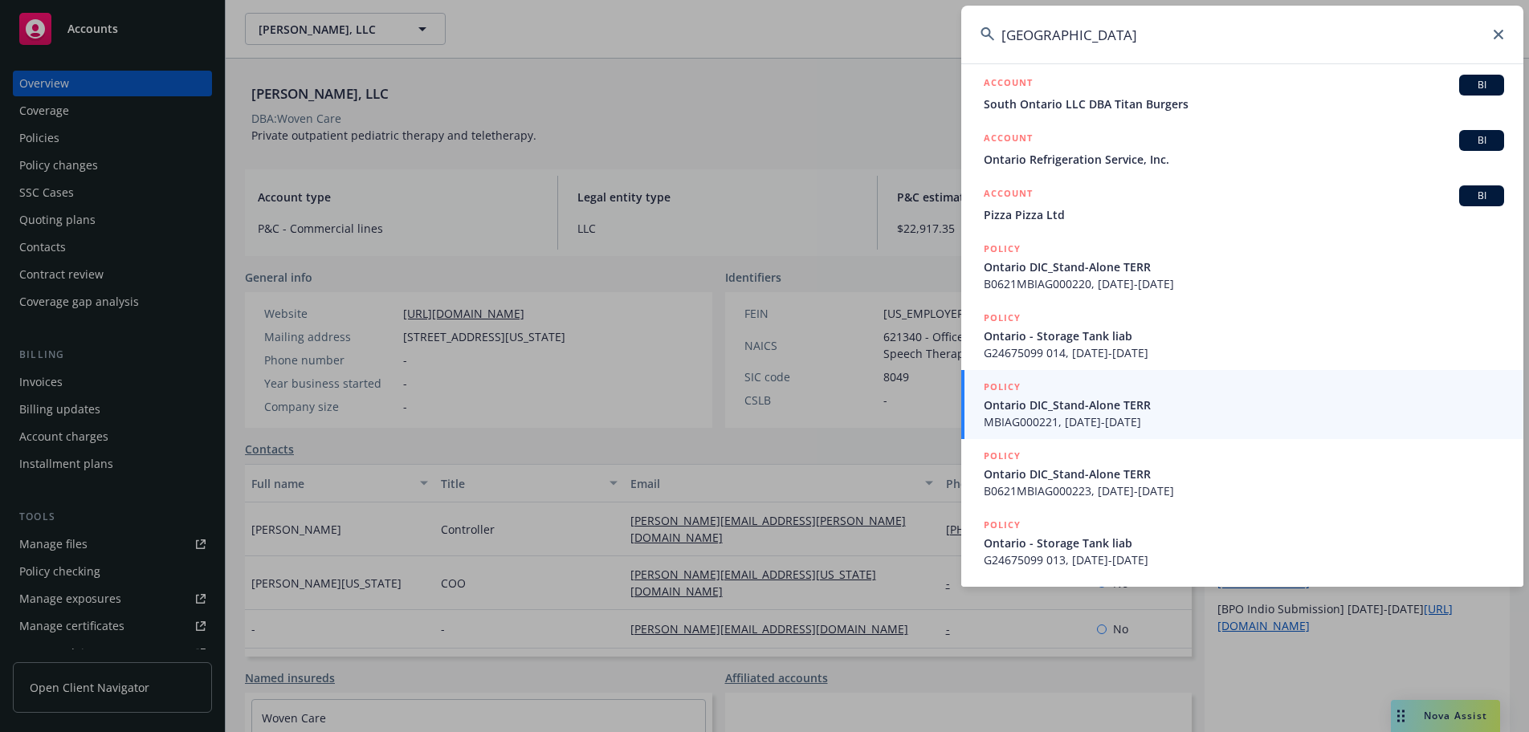
click at [1067, 47] on input "[GEOGRAPHIC_DATA]" at bounding box center [1242, 35] width 562 height 58
click at [1065, 49] on input "[GEOGRAPHIC_DATA]" at bounding box center [1242, 35] width 562 height 58
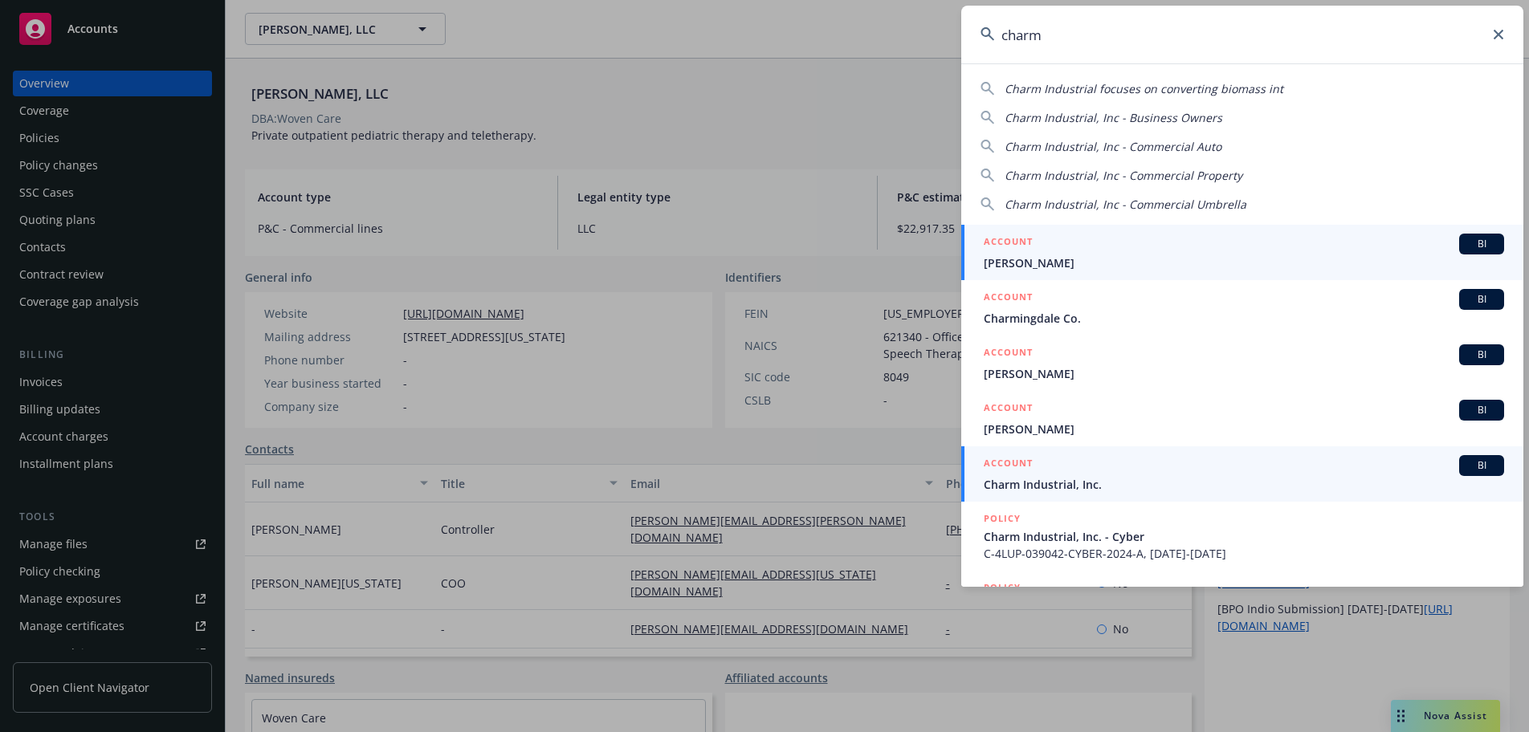
type input "charm"
click at [1069, 476] on span "Charm Industrial, Inc." at bounding box center [1243, 484] width 520 height 17
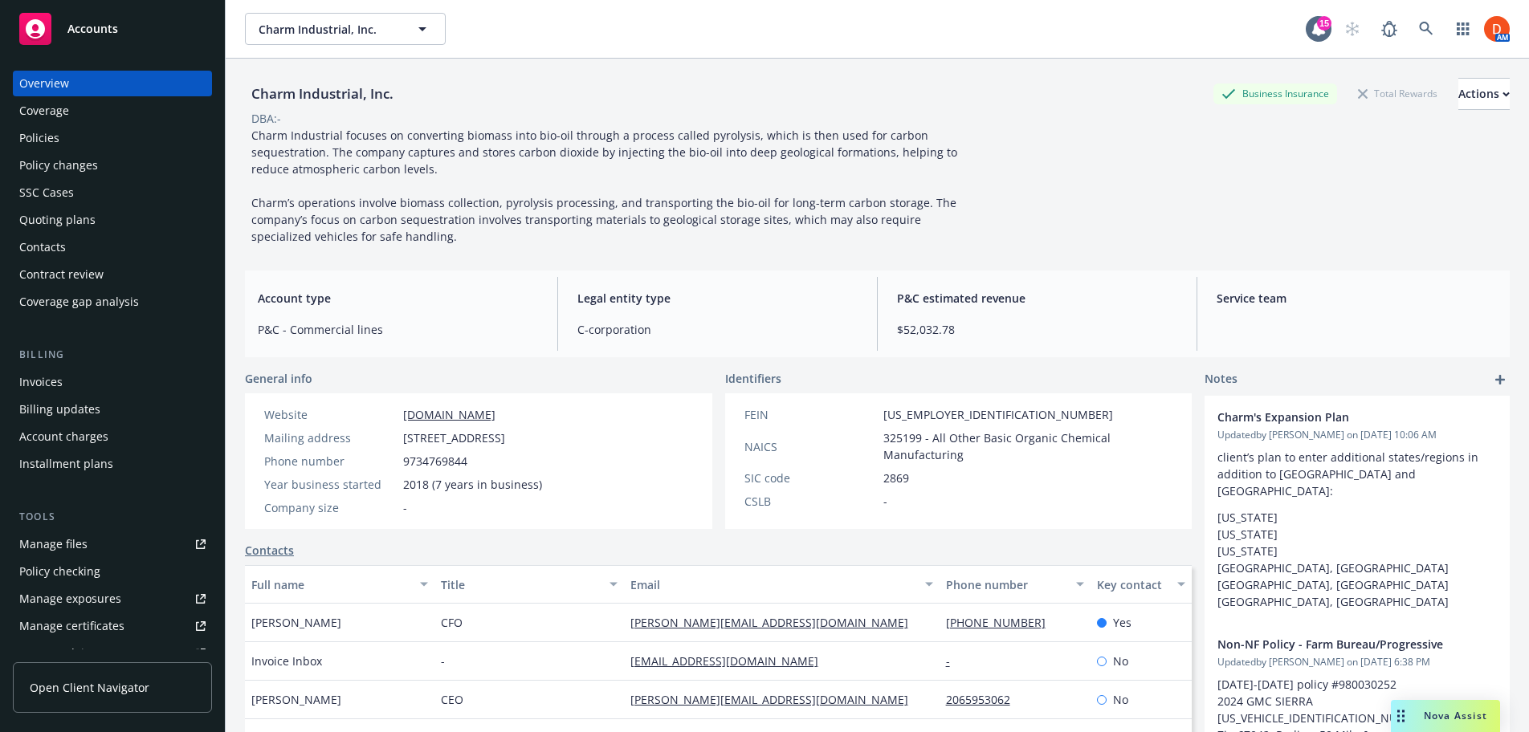
click at [114, 141] on div "Policies" at bounding box center [112, 138] width 186 height 26
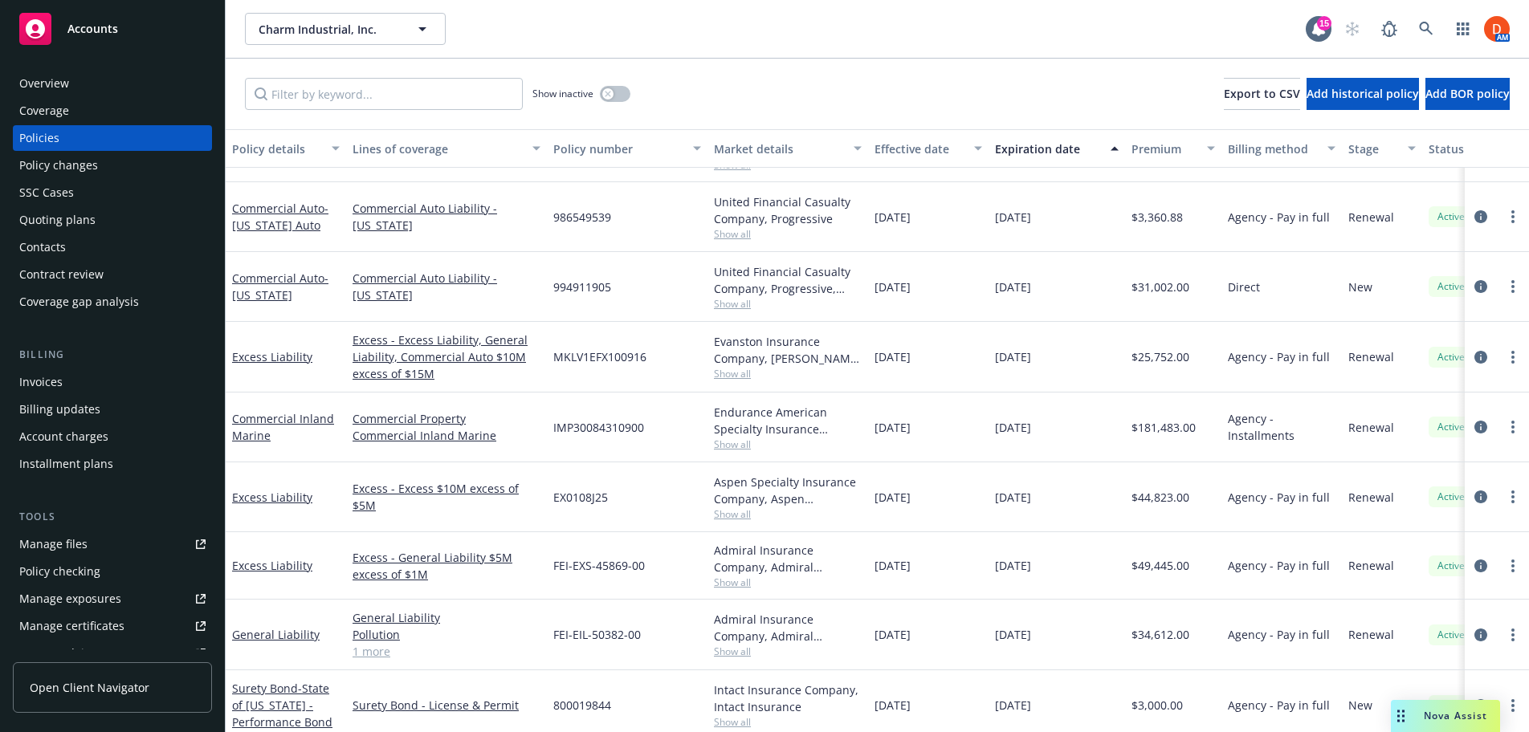
scroll to position [222, 0]
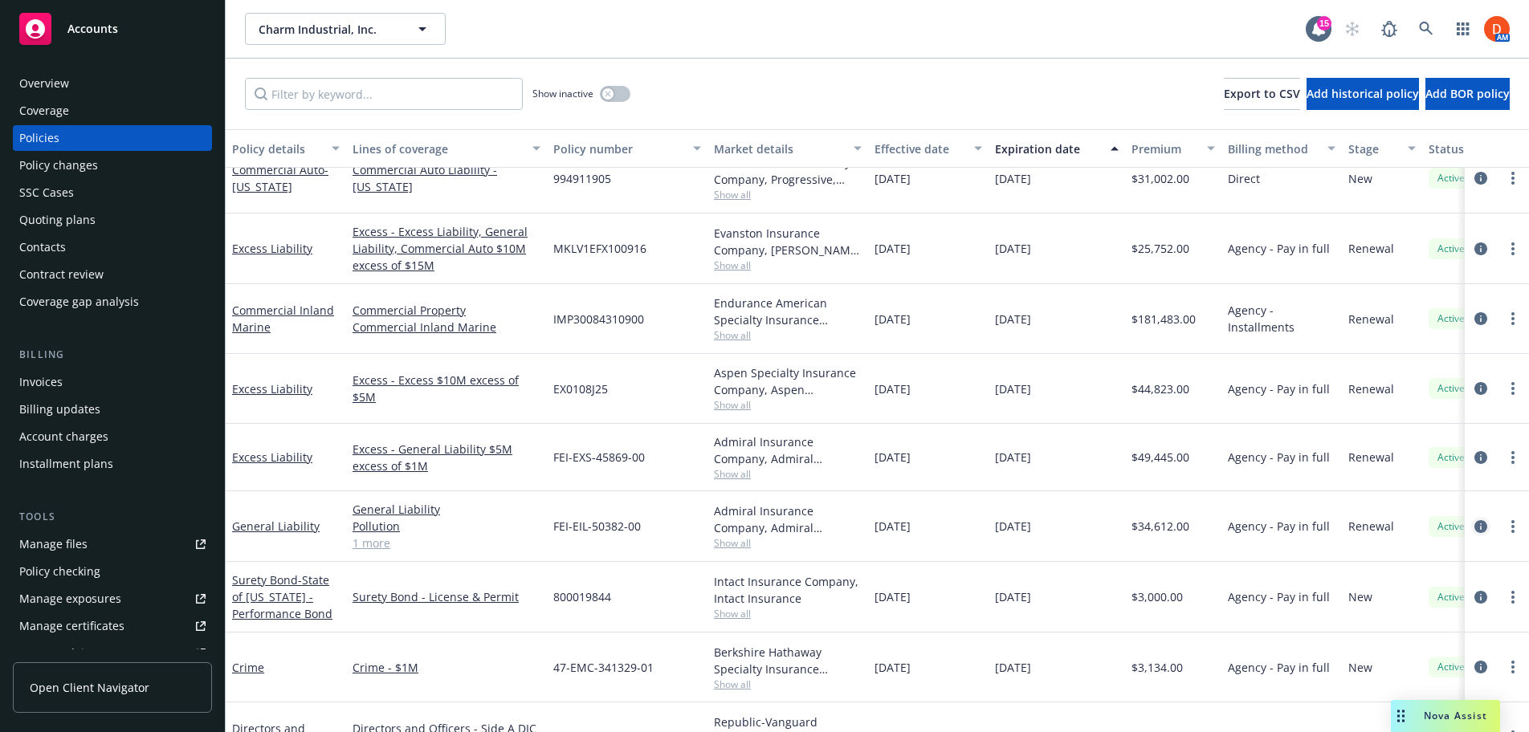
click at [1474, 532] on icon "circleInformation" at bounding box center [1480, 526] width 13 height 13
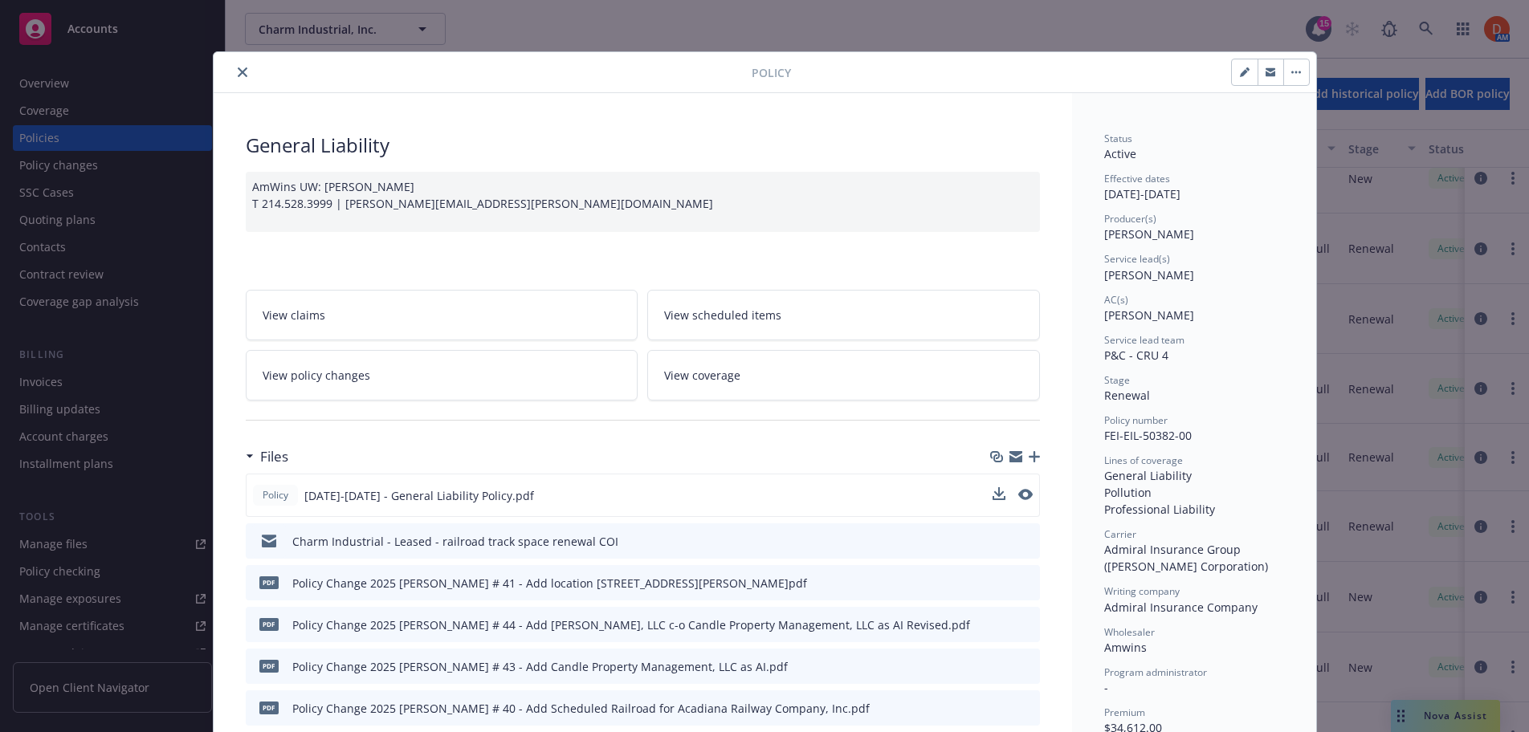
click at [999, 493] on div at bounding box center [1012, 495] width 40 height 17
click at [995, 495] on icon "download file" at bounding box center [997, 494] width 13 height 13
click at [232, 81] on div at bounding box center [485, 72] width 531 height 19
click at [234, 78] on button "close" at bounding box center [242, 72] width 19 height 19
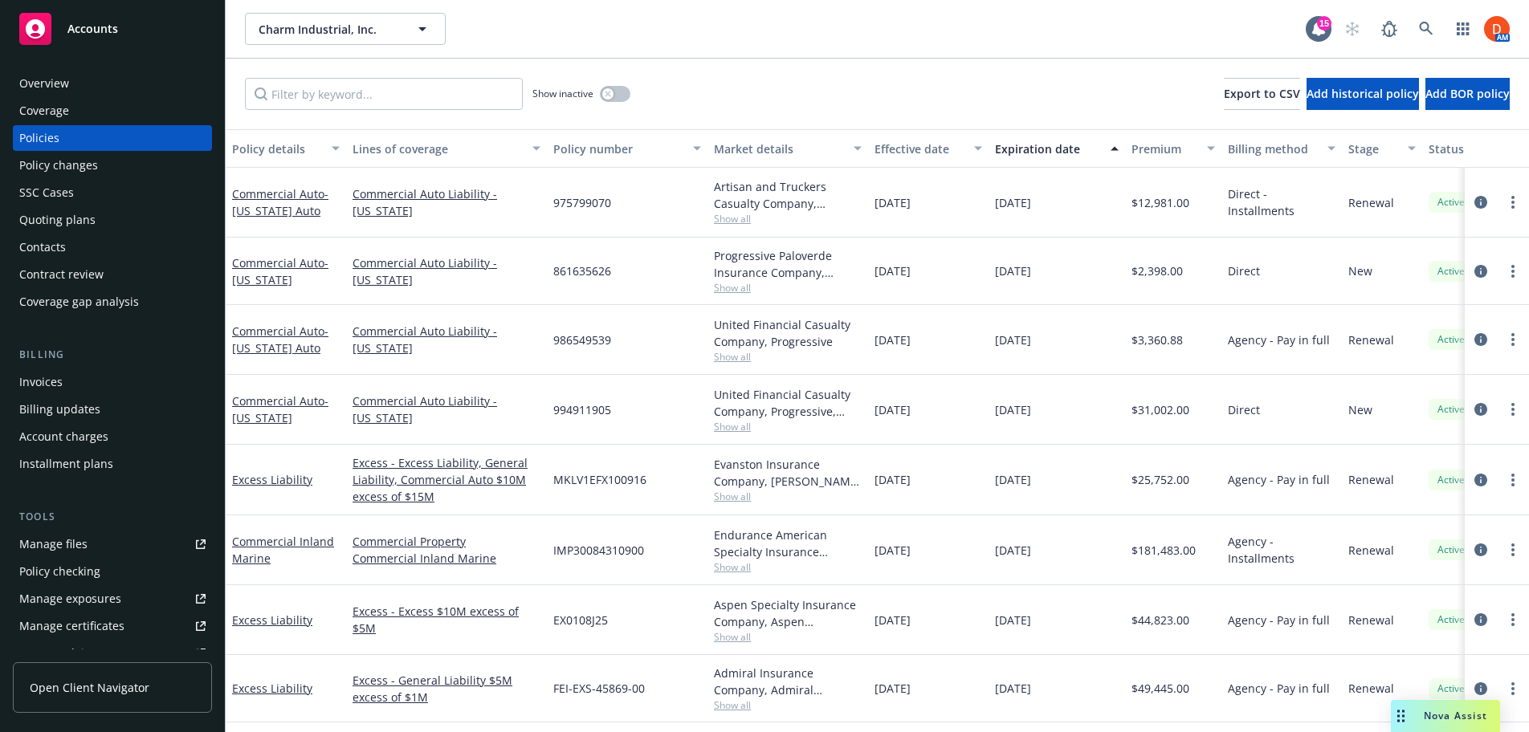
click at [756, 287] on span "Show all" at bounding box center [788, 288] width 148 height 14
click at [1431, 29] on icon at bounding box center [1426, 29] width 14 height 14
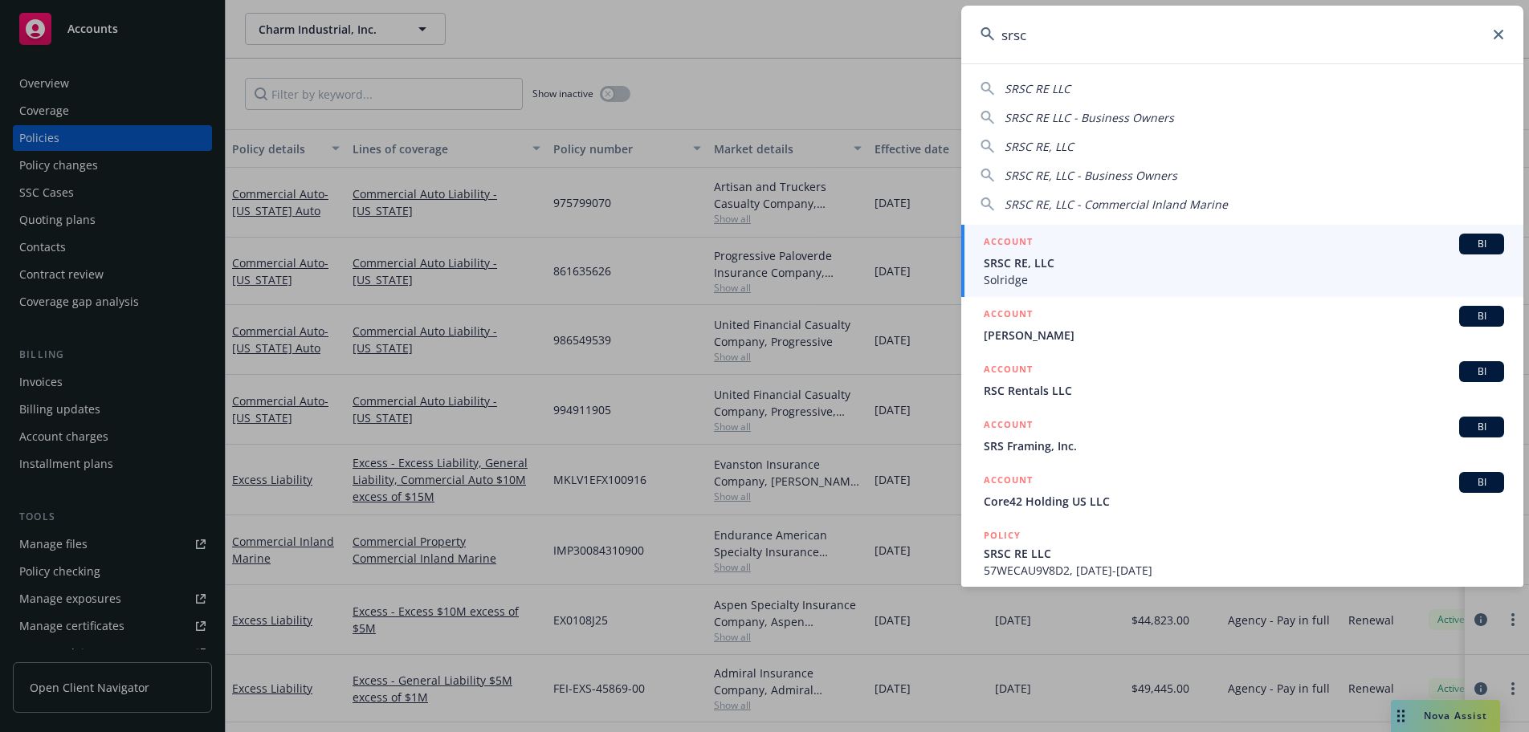
type input "srsc"
click at [1025, 286] on span "Solridge" at bounding box center [1243, 279] width 520 height 17
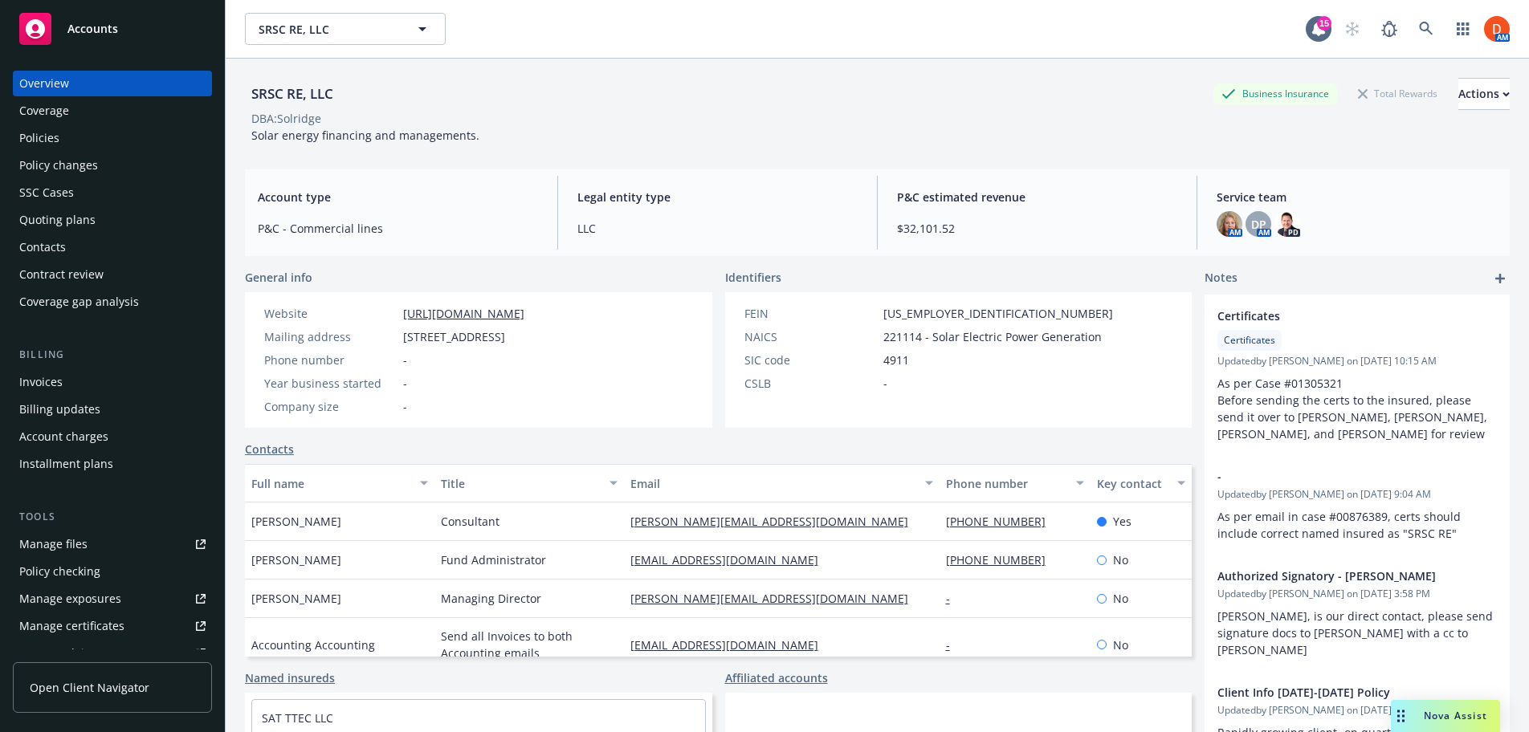
click at [112, 128] on div "Policies" at bounding box center [112, 138] width 186 height 26
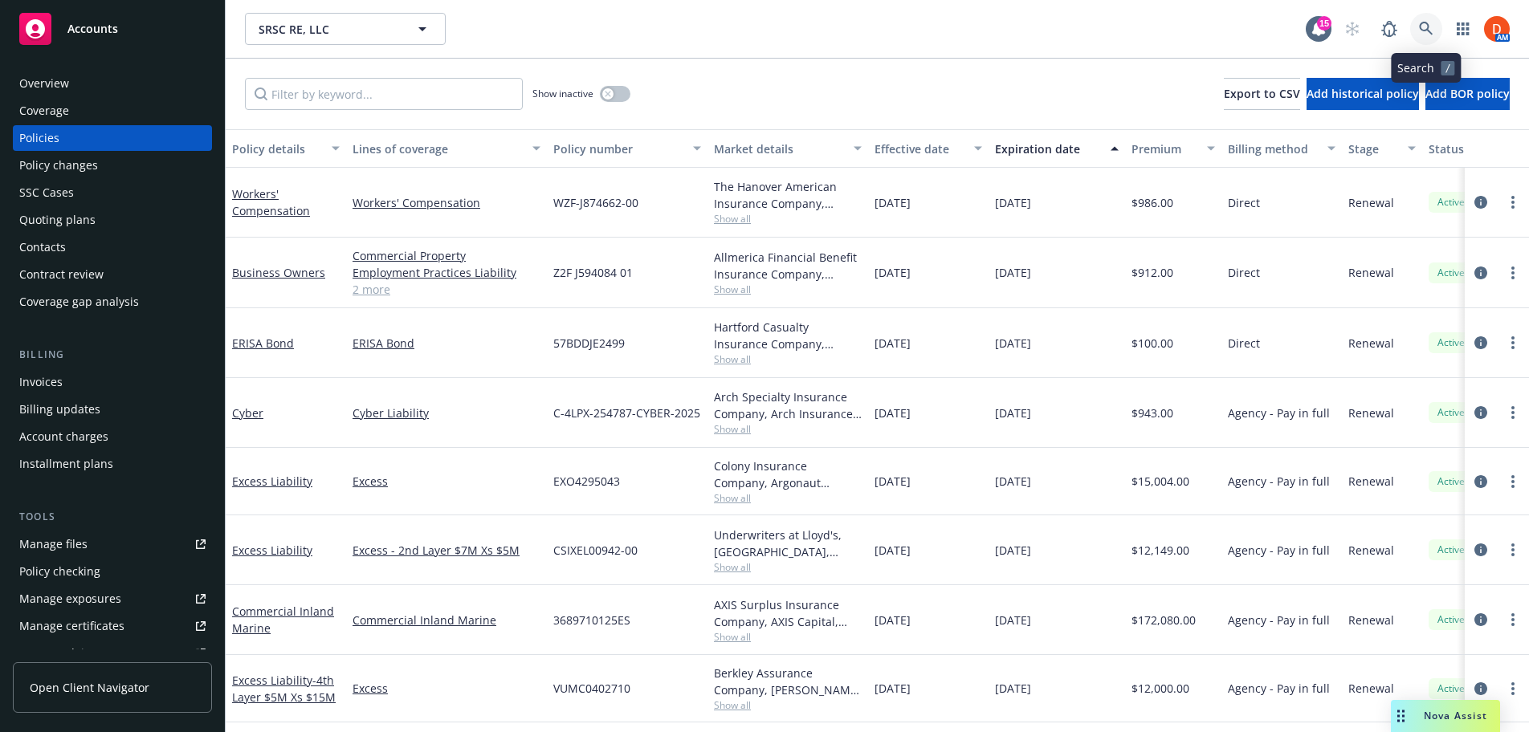
click at [1419, 25] on icon at bounding box center [1426, 29] width 14 height 14
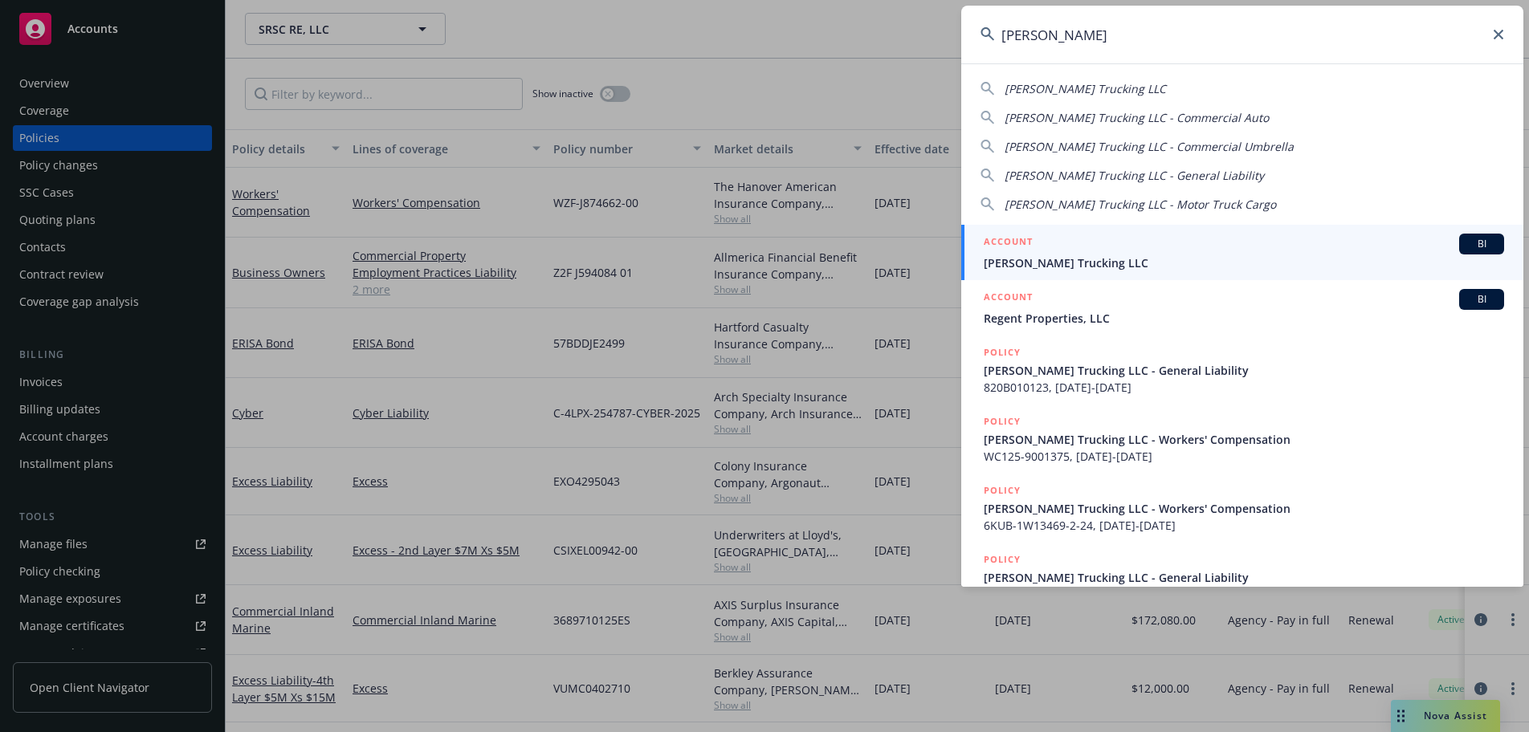
type input "[PERSON_NAME]"
click at [1082, 248] on div "ACCOUNT BI" at bounding box center [1243, 244] width 520 height 21
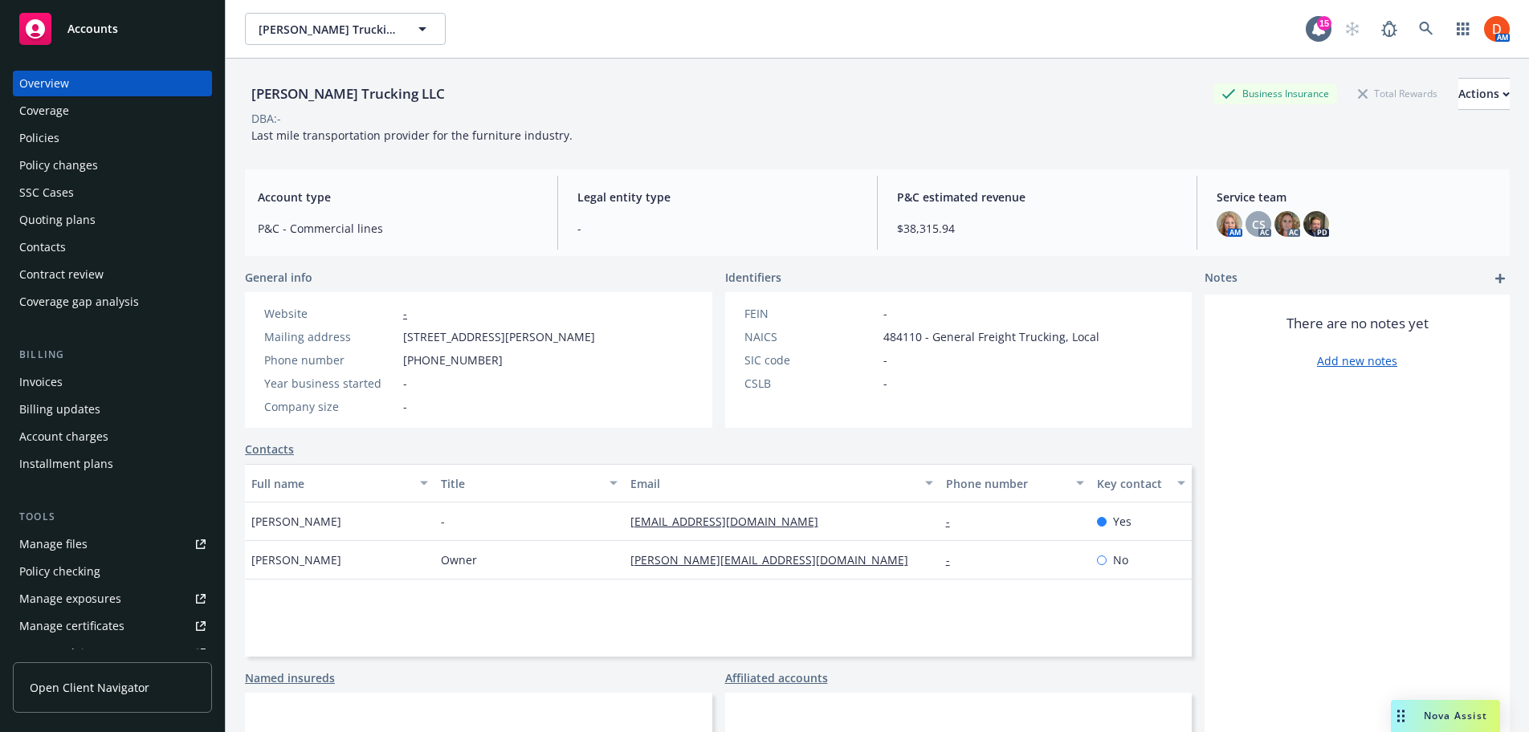
click at [147, 139] on div "Policies" at bounding box center [112, 138] width 186 height 26
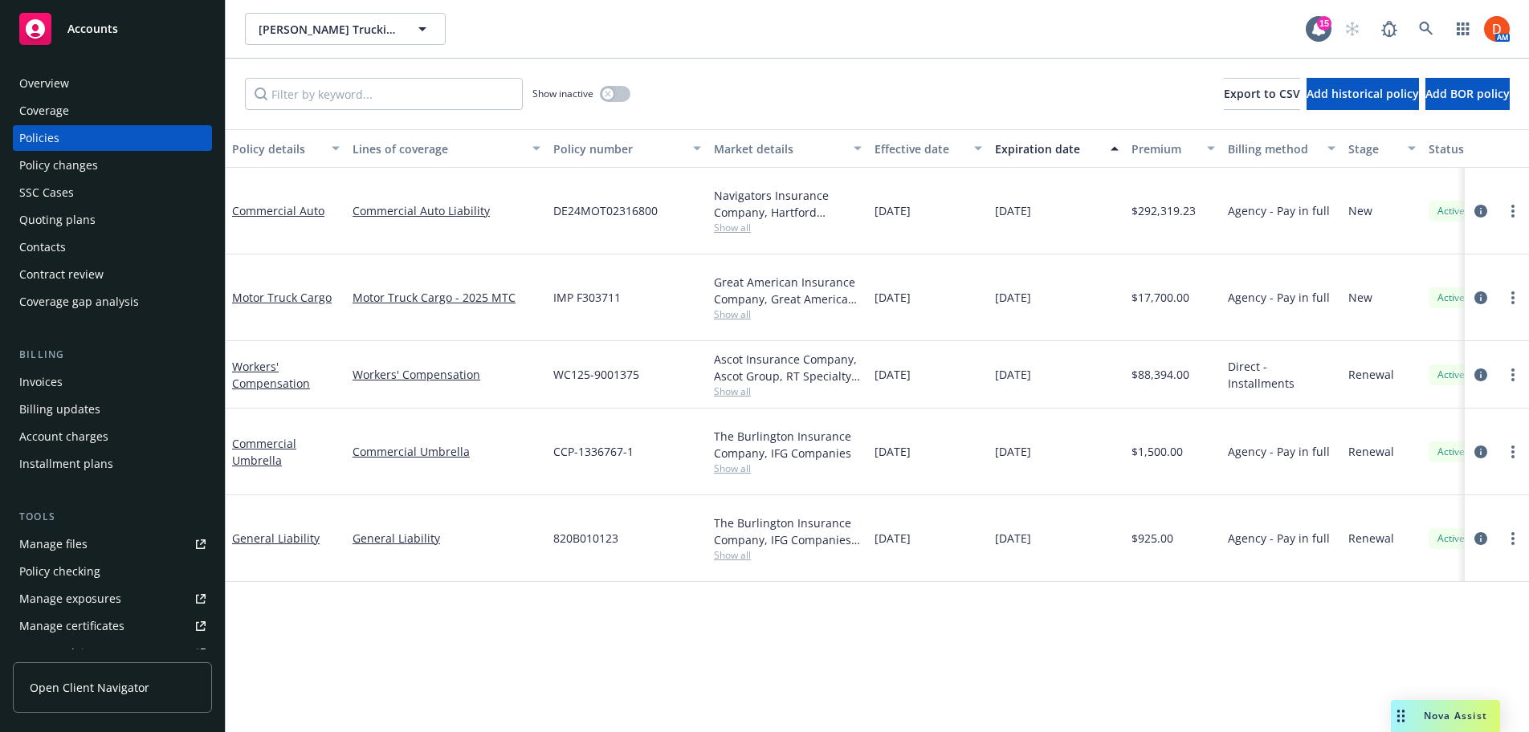
click at [735, 221] on span "Show all" at bounding box center [788, 228] width 148 height 14
click at [1424, 22] on icon at bounding box center [1426, 29] width 14 height 14
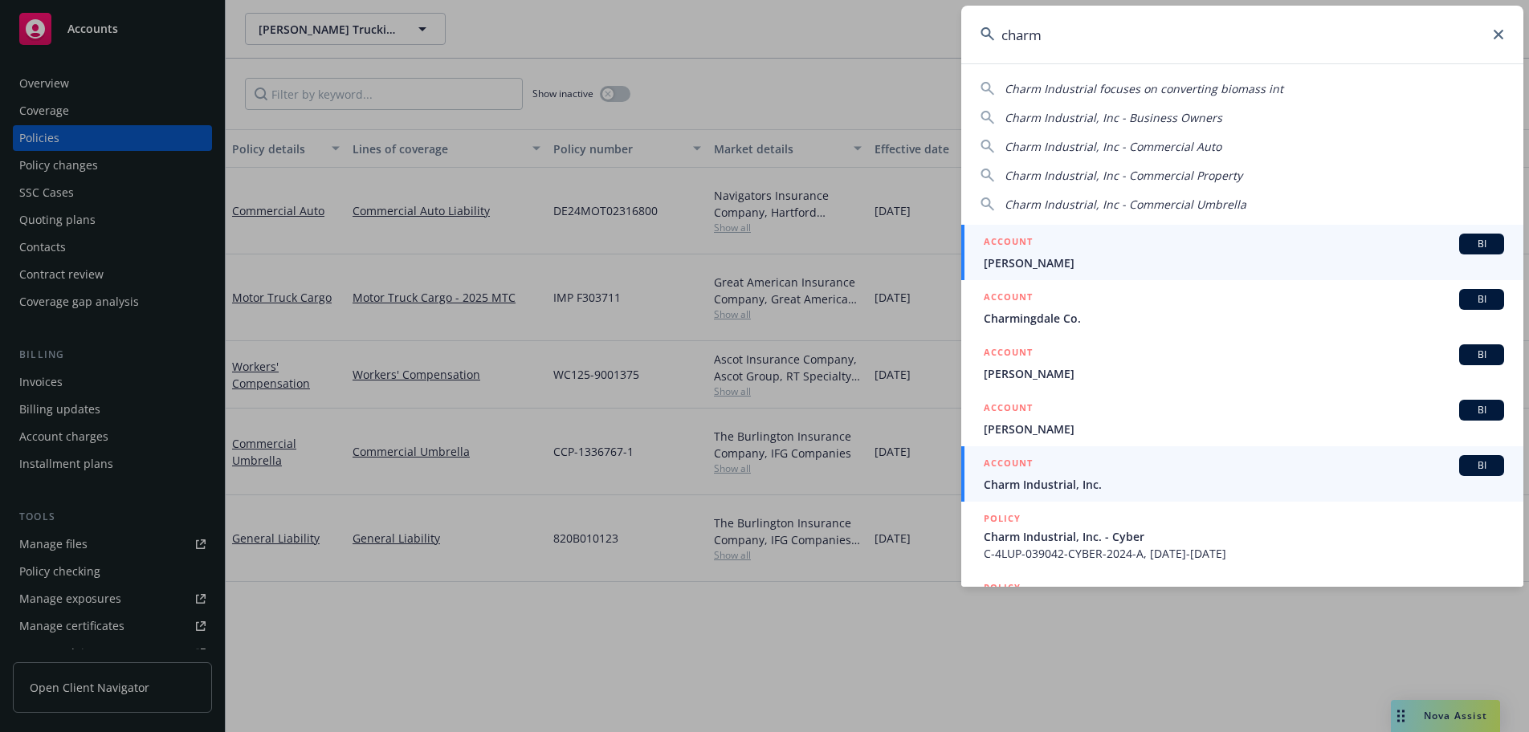
type input "charm"
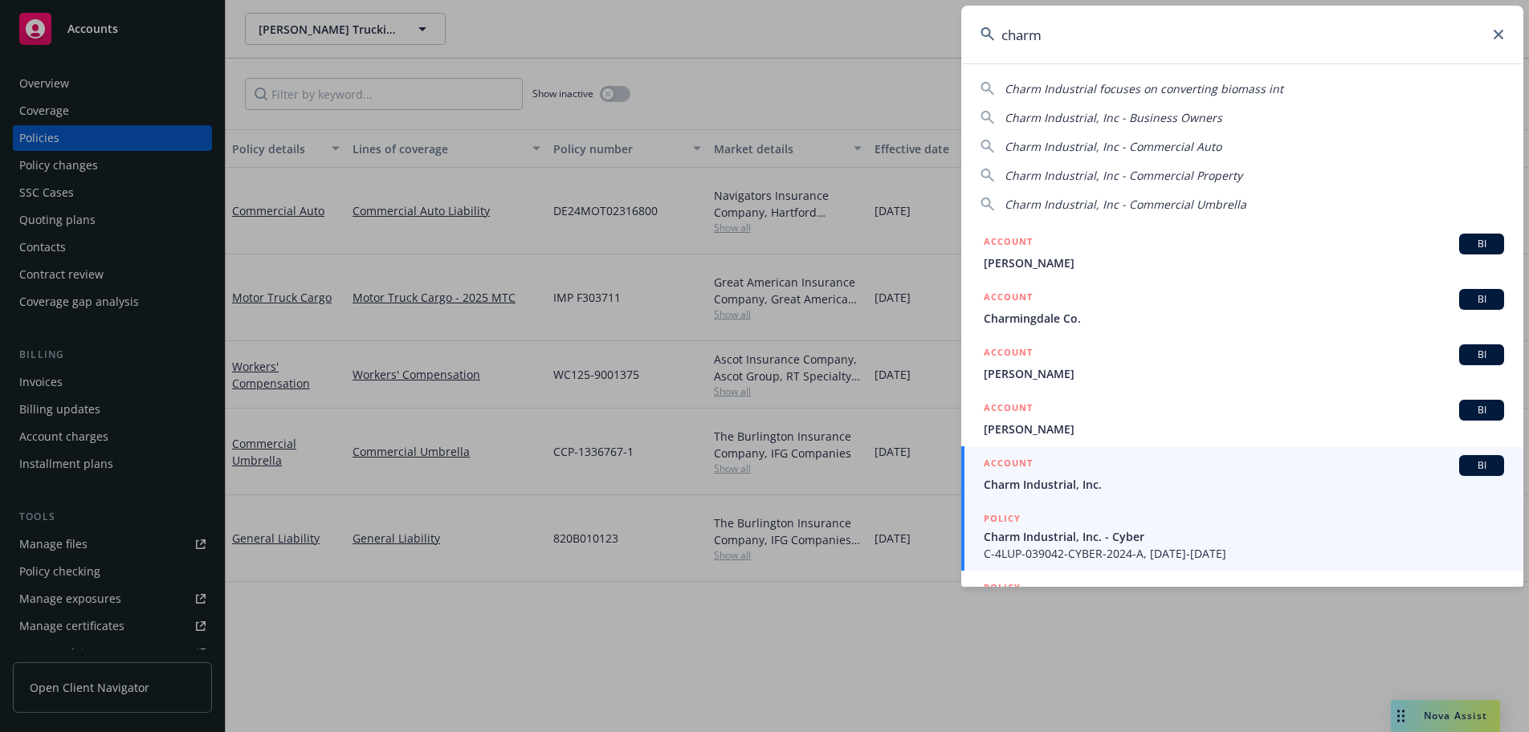
click at [1127, 494] on link "ACCOUNT BI Charm Industrial, Inc." at bounding box center [1242, 473] width 562 height 55
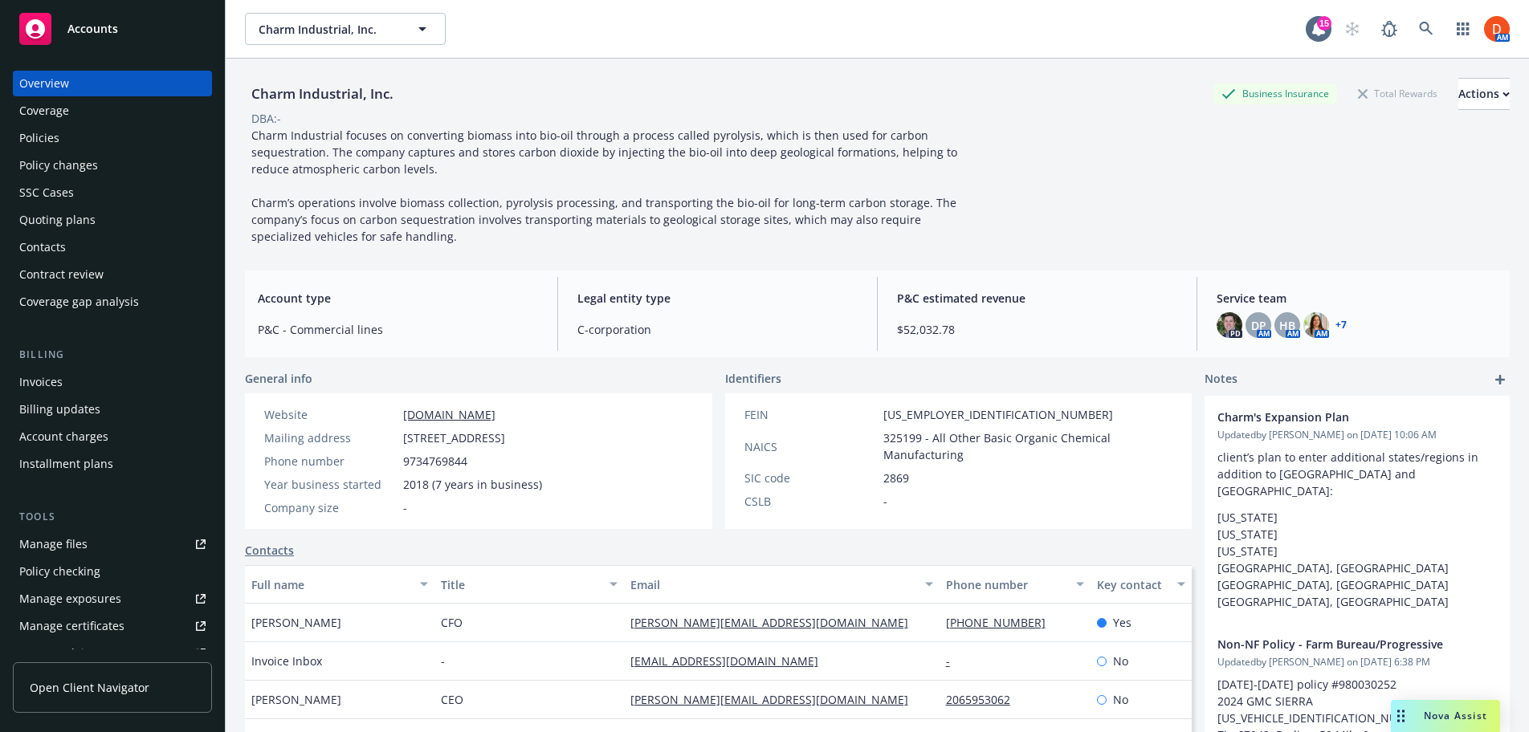
click at [156, 139] on div "Policies" at bounding box center [112, 138] width 186 height 26
